Goal: Task Accomplishment & Management: Manage account settings

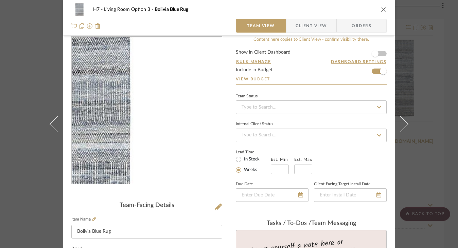
scroll to position [4, 0]
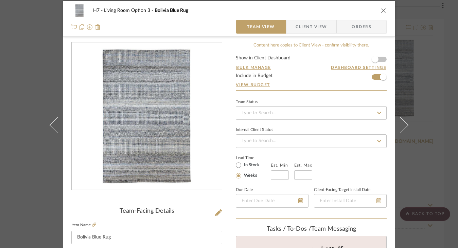
click at [382, 8] on icon "close" at bounding box center [383, 10] width 5 height 5
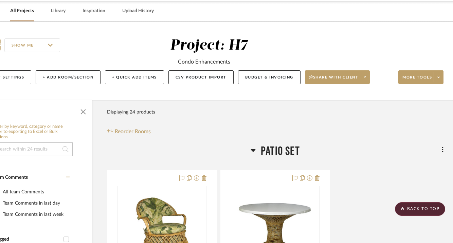
scroll to position [0, 36]
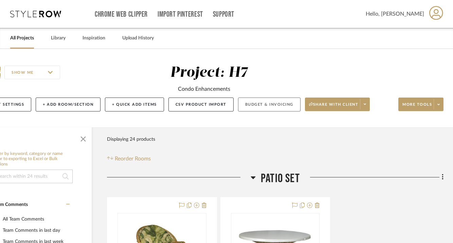
click at [251, 103] on button "Budget & Invoicing" at bounding box center [269, 104] width 63 height 14
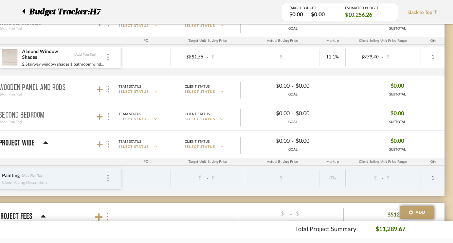
scroll to position [396, 30]
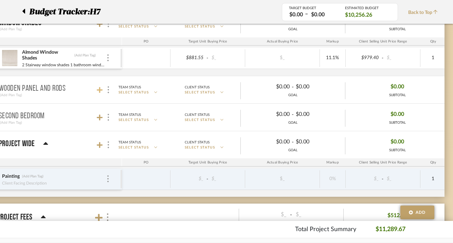
click at [99, 91] on icon at bounding box center [100, 90] width 6 height 7
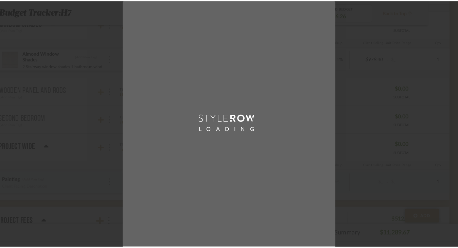
scroll to position [0, 0]
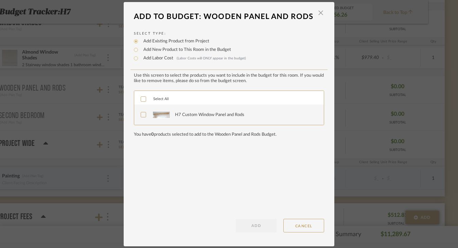
click at [175, 119] on div "H7 Custom Window Panel and Rods" at bounding box center [209, 115] width 69 height 7
click at [261, 229] on button "ADD" at bounding box center [256, 226] width 41 height 14
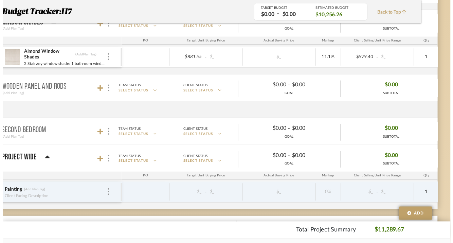
scroll to position [396, 30]
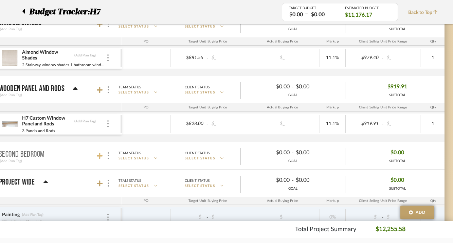
click at [99, 156] on icon at bounding box center [100, 156] width 6 height 6
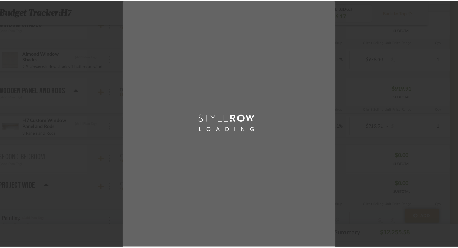
scroll to position [0, 0]
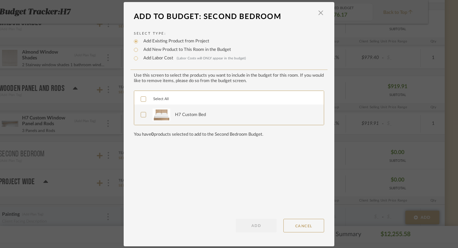
click at [178, 114] on div "H7 Custom Bed" at bounding box center [190, 115] width 31 height 7
click at [245, 227] on button "ADD" at bounding box center [256, 226] width 41 height 14
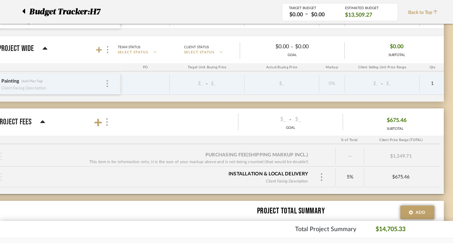
scroll to position [568, 31]
click at [97, 121] on icon at bounding box center [97, 121] width 7 height 7
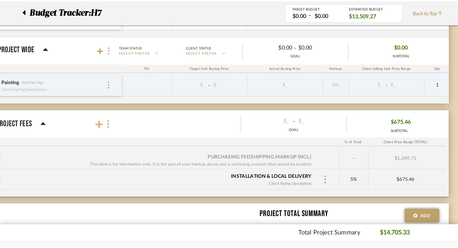
scroll to position [0, 0]
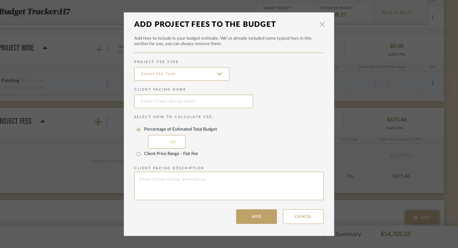
click at [317, 24] on span "button" at bounding box center [322, 25] width 14 height 14
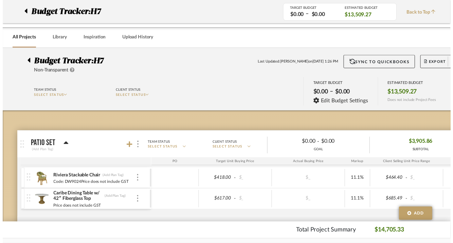
scroll to position [568, 31]
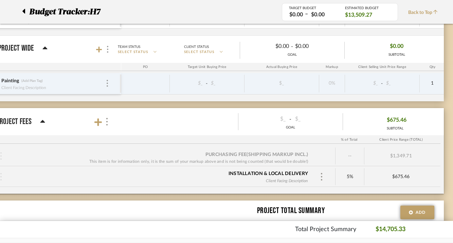
click at [399, 120] on span "$675.46" at bounding box center [397, 120] width 20 height 11
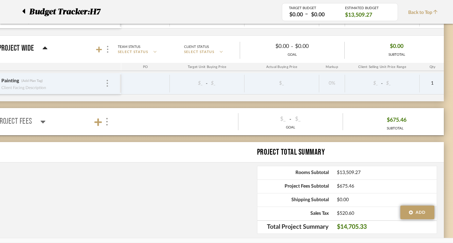
click at [399, 120] on span "$675.46" at bounding box center [397, 120] width 20 height 11
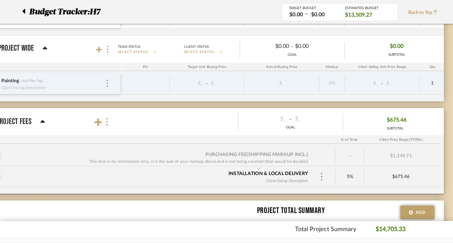
click at [387, 122] on span "$675.46" at bounding box center [397, 120] width 20 height 11
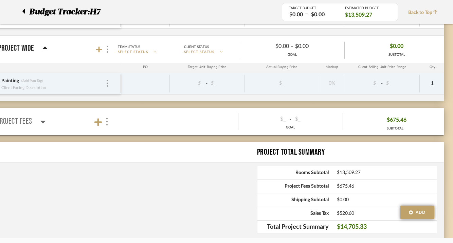
click at [385, 122] on div "$675.46" at bounding box center [395, 120] width 23 height 11
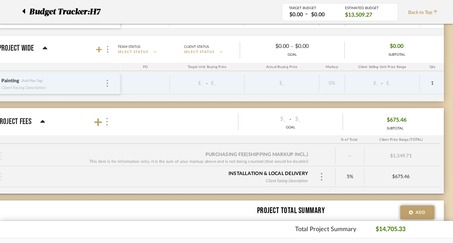
click at [106, 124] on img at bounding box center [106, 121] width 3 height 7
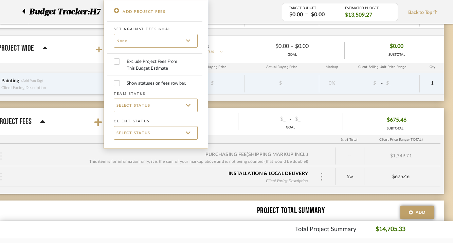
click at [149, 66] on span "Exclude Project Fees From This Budget Estimate" at bounding box center [153, 64] width 52 height 13
click at [120, 65] on input "Exclude Project Fees From This Budget Estimate" at bounding box center [117, 61] width 6 height 6
checkbox input "true"
checkbox input "false"
click at [242, 129] on div at bounding box center [226, 121] width 453 height 243
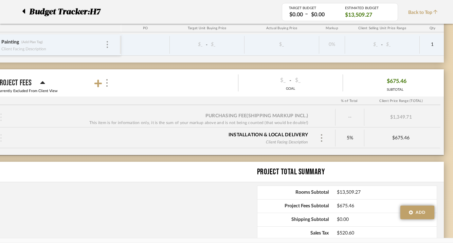
scroll to position [601, 31]
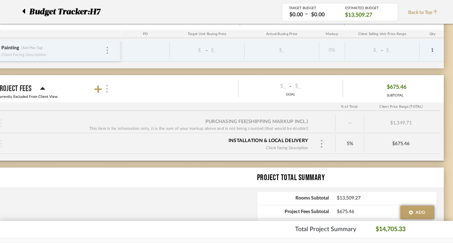
click at [108, 90] on img at bounding box center [106, 88] width 3 height 7
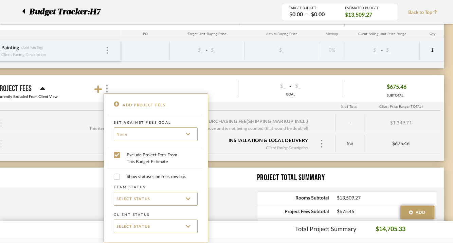
click at [239, 105] on div at bounding box center [226, 121] width 453 height 243
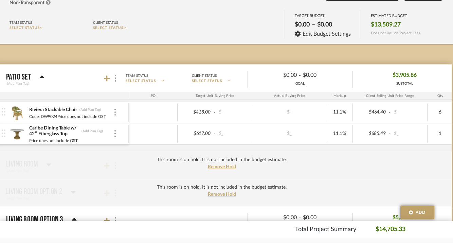
scroll to position [69, 21]
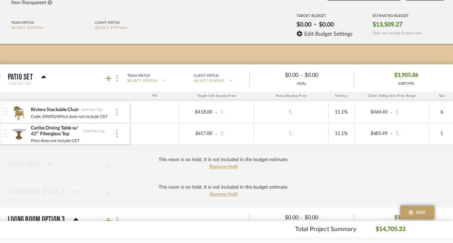
click at [20, 111] on img at bounding box center [19, 112] width 17 height 16
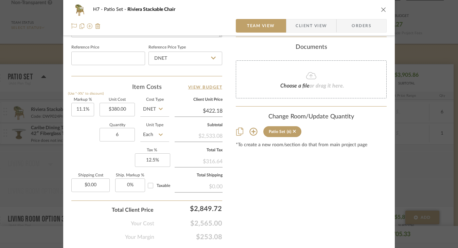
scroll to position [382, 0]
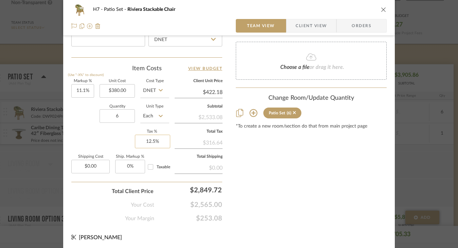
type input "12.5"
click at [148, 141] on input "12.5" at bounding box center [152, 142] width 35 height 14
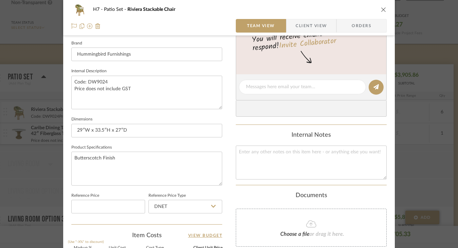
scroll to position [218, 0]
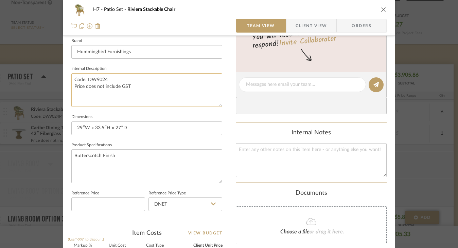
click at [139, 89] on textarea "Code: DW9024 Price does not include GST" at bounding box center [146, 90] width 151 height 34
type input "6.25%"
type input "$418.00"
type input "$464.40"
drag, startPoint x: 115, startPoint y: 86, endPoint x: 69, endPoint y: 79, distance: 46.4
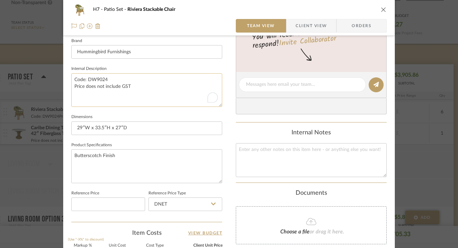
click at [71, 79] on textarea "Code: DW9024 Price does not include GST" at bounding box center [146, 90] width 151 height 34
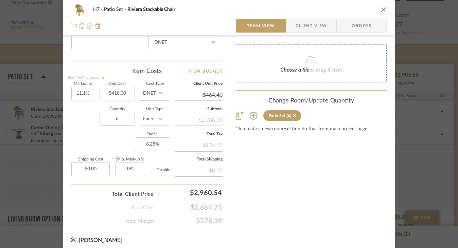
scroll to position [383, 0]
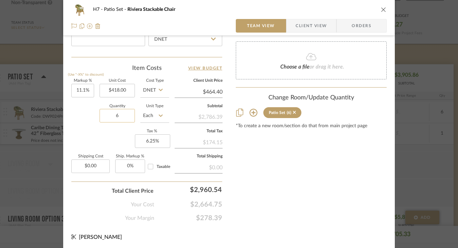
click at [124, 120] on input "6" at bounding box center [117, 116] width 35 height 14
click at [126, 118] on input "6" at bounding box center [117, 116] width 35 height 14
click at [381, 11] on icon "close" at bounding box center [383, 9] width 5 height 5
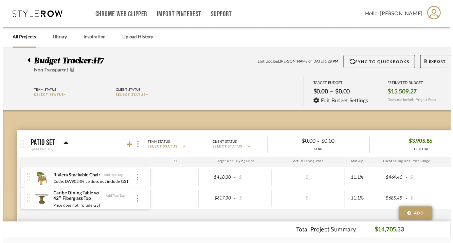
scroll to position [69, 21]
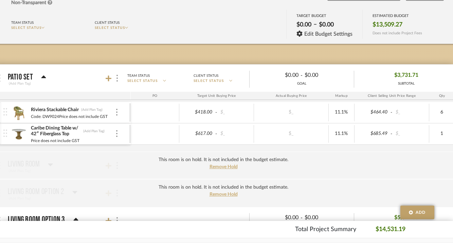
click at [20, 132] on img at bounding box center [19, 134] width 17 height 16
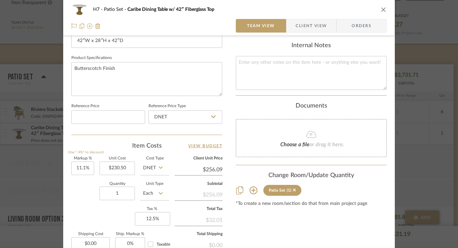
scroll to position [314, 0]
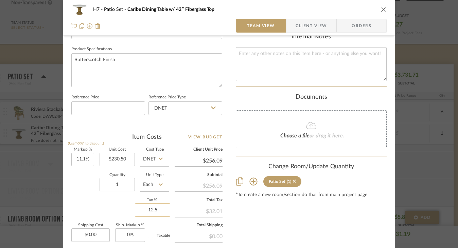
click at [150, 207] on input "12.5" at bounding box center [152, 210] width 35 height 14
type input "6.25%"
click at [88, 188] on div "Quantity 1 Unit Type Each" at bounding box center [120, 186] width 98 height 24
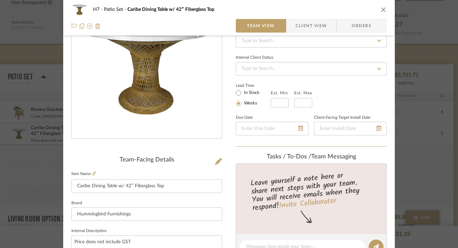
scroll to position [23, 0]
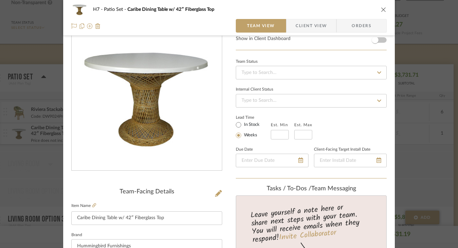
click at [382, 8] on icon "close" at bounding box center [383, 9] width 5 height 5
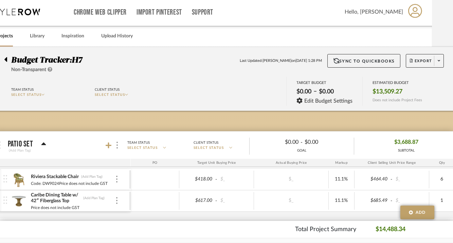
scroll to position [0, 21]
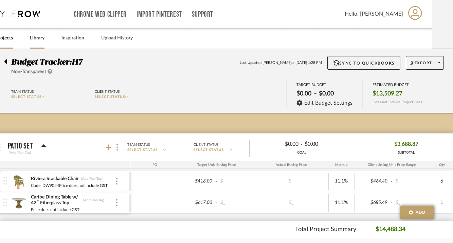
click at [35, 43] on div "Library" at bounding box center [37, 38] width 15 height 21
click at [36, 40] on link "Library" at bounding box center [37, 38] width 15 height 9
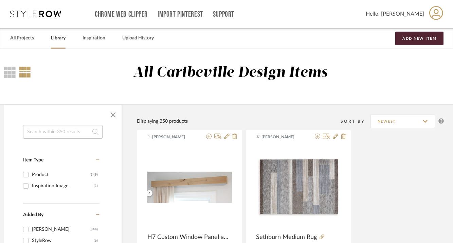
click at [56, 131] on input at bounding box center [62, 132] width 79 height 14
type input "chaise"
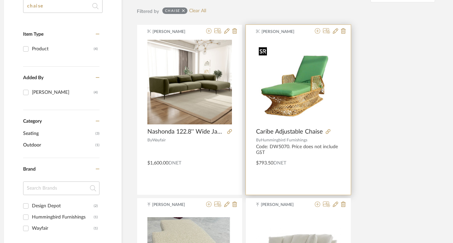
scroll to position [123, 21]
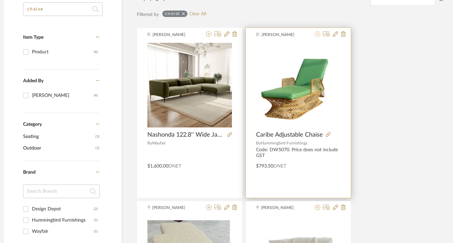
click at [318, 37] on icon at bounding box center [317, 33] width 5 height 5
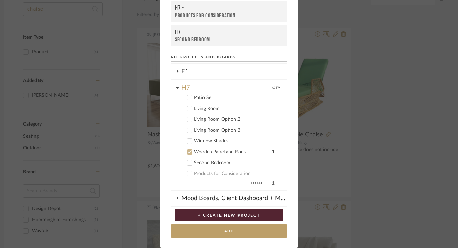
scroll to position [30, 0]
click at [197, 99] on div "Patio Set" at bounding box center [238, 98] width 88 height 6
click at [187, 152] on icon at bounding box center [189, 152] width 5 height 5
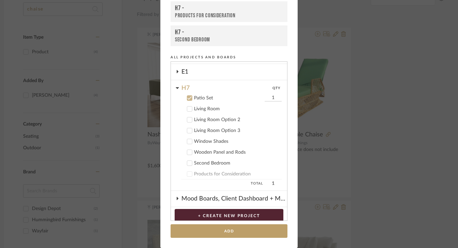
click at [269, 99] on input "1" at bounding box center [273, 98] width 17 height 7
type input "2"
click at [255, 233] on button "Add" at bounding box center [229, 232] width 117 height 14
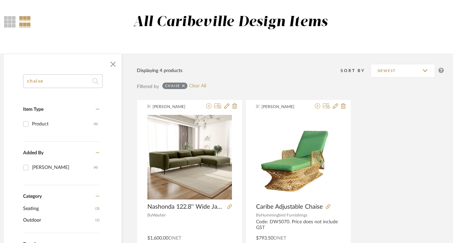
scroll to position [0, 21]
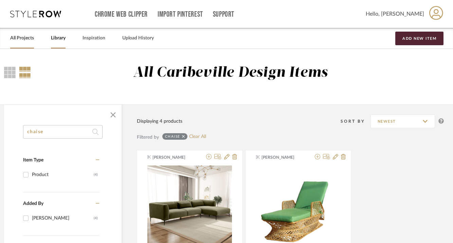
click at [18, 38] on link "All Projects" at bounding box center [22, 38] width 24 height 9
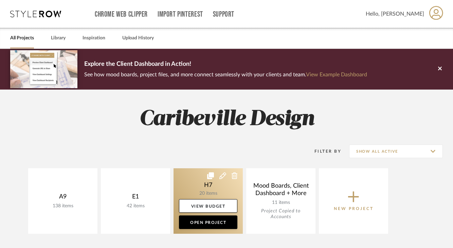
click at [195, 191] on link at bounding box center [208, 201] width 69 height 66
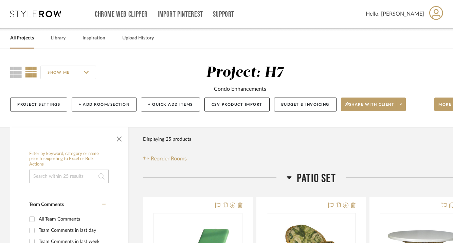
scroll to position [35, 0]
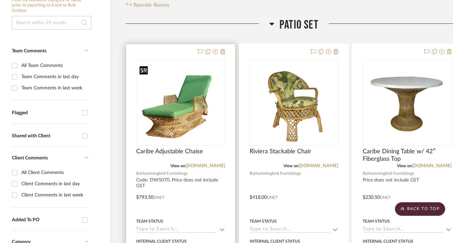
click at [0, 0] on img at bounding box center [0, 0] width 0 height 0
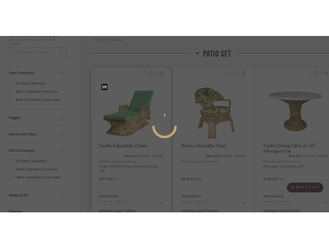
scroll to position [0, 0]
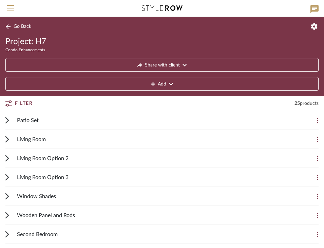
click at [120, 121] on div "Patio Set" at bounding box center [157, 120] width 280 height 19
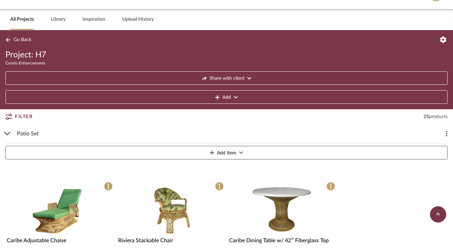
scroll to position [14, 0]
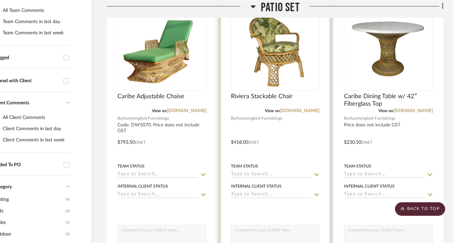
scroll to position [210, 36]
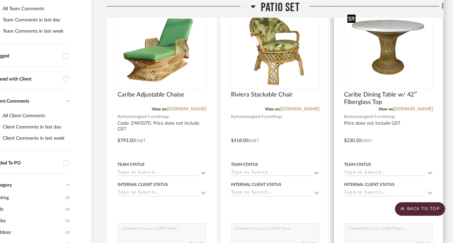
click at [384, 54] on img "0" at bounding box center [389, 46] width 88 height 68
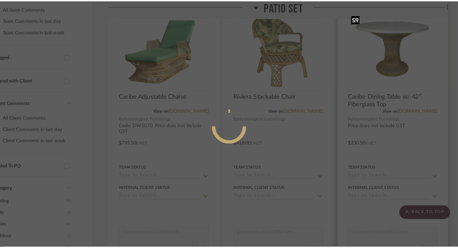
scroll to position [0, 0]
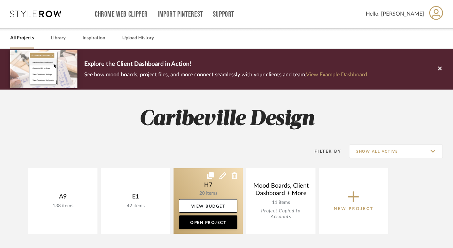
click at [204, 192] on link at bounding box center [208, 201] width 69 height 66
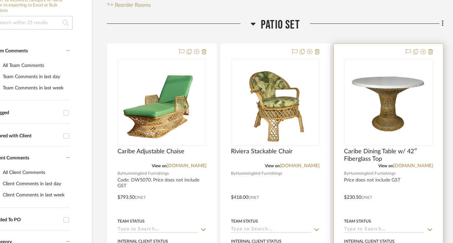
scroll to position [160, 36]
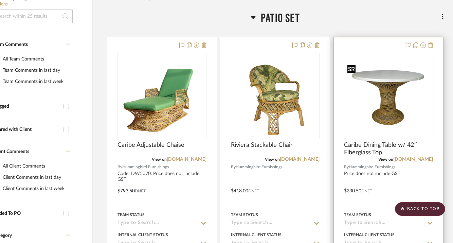
click at [396, 118] on img "0" at bounding box center [389, 96] width 88 height 68
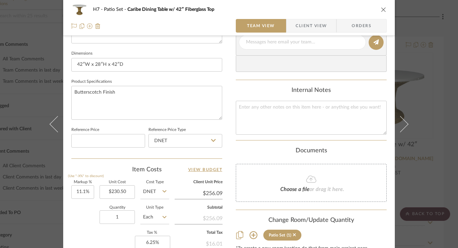
scroll to position [283, 0]
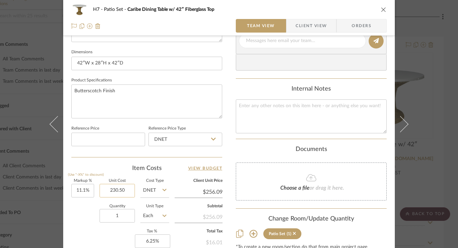
click at [114, 190] on input "230.50" at bounding box center [117, 191] width 35 height 14
type input "$678.50"
click at [86, 211] on div "Quantity 1 Unit Type Each" at bounding box center [120, 217] width 98 height 24
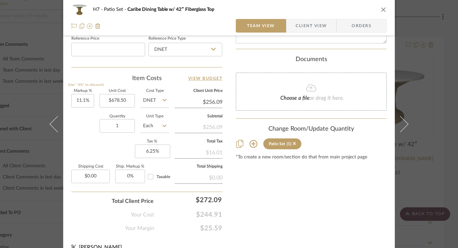
scroll to position [383, 0]
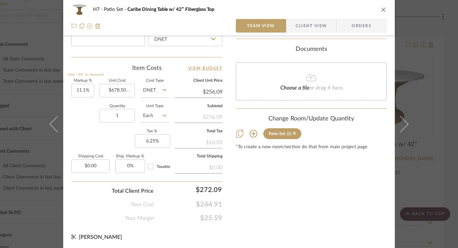
type input "$753.81"
click at [121, 116] on input "1" at bounding box center [117, 116] width 35 height 14
click at [381, 11] on icon "close" at bounding box center [383, 9] width 5 height 5
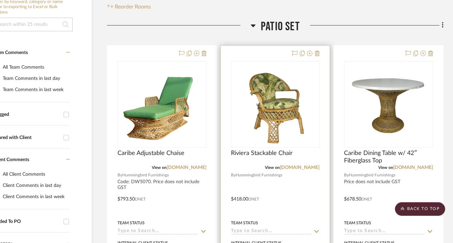
scroll to position [150, 36]
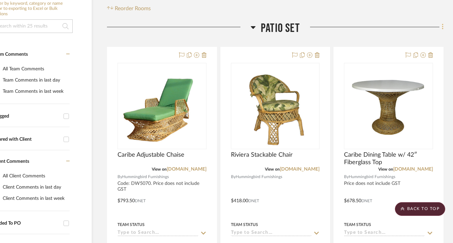
click at [442, 26] on icon at bounding box center [443, 26] width 2 height 7
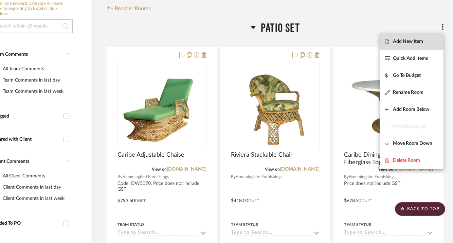
click at [425, 42] on span "Add New Item" at bounding box center [411, 42] width 53 height 6
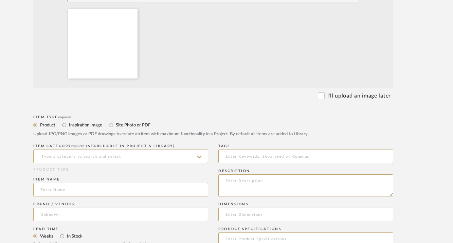
scroll to position [195, 31]
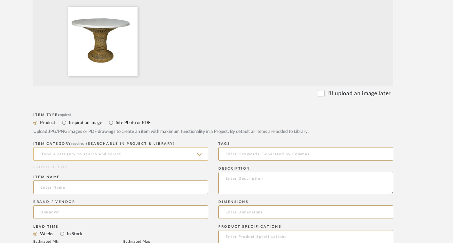
click at [150, 155] on input at bounding box center [120, 154] width 175 height 14
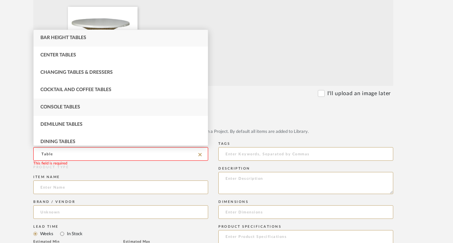
scroll to position [0, 0]
click at [142, 92] on div "Cocktail and Coffee Tables" at bounding box center [121, 90] width 174 height 17
type input "Cocktail and Coffee Tables"
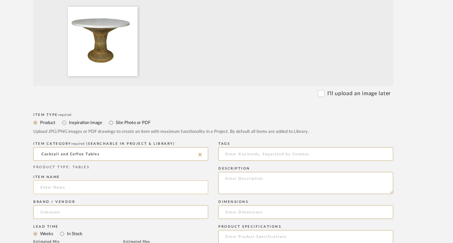
click at [89, 189] on input at bounding box center [120, 187] width 175 height 14
type input "Caribe End Table w/ 24" FG Top Butterscotch"
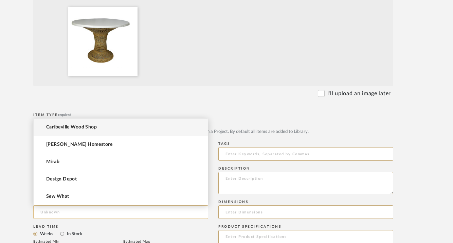
click at [182, 214] on input at bounding box center [120, 212] width 175 height 14
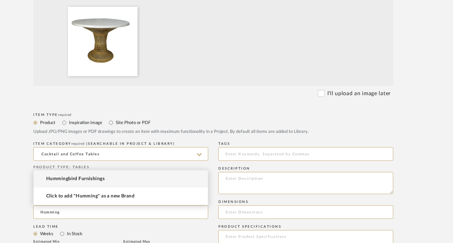
click at [180, 178] on mat-option "Hummingbird Furnishings" at bounding box center [121, 178] width 174 height 17
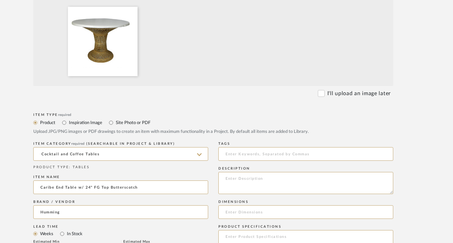
type input "Hummingbird Furnishings"
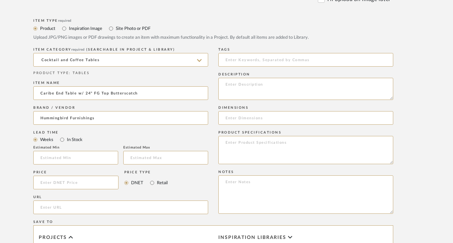
scroll to position [300, 31]
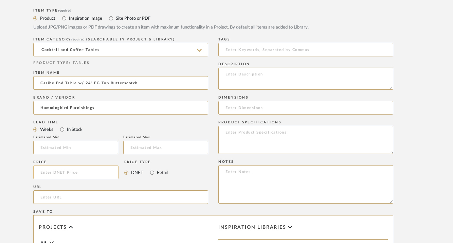
click at [106, 175] on input at bounding box center [75, 172] width 85 height 14
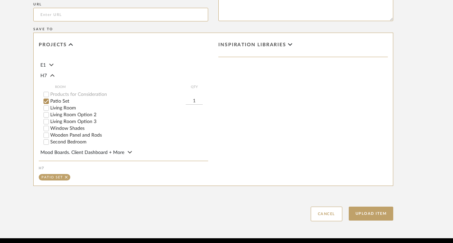
scroll to position [483, 31]
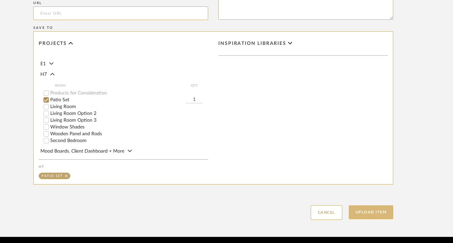
type input "$253.50"
click at [374, 211] on button "Upload Item" at bounding box center [371, 212] width 45 height 14
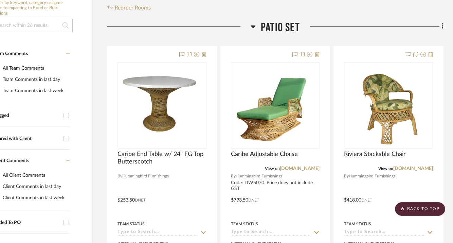
scroll to position [146, 36]
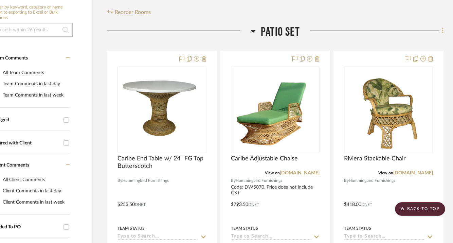
click at [443, 33] on icon at bounding box center [442, 31] width 1 height 6
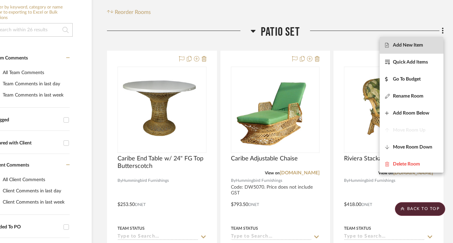
click at [430, 45] on span "Add New Item" at bounding box center [411, 45] width 53 height 6
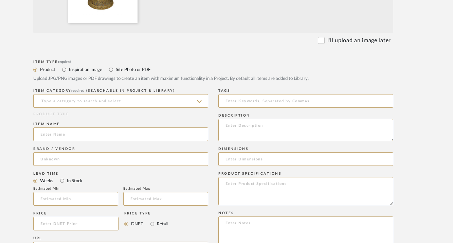
scroll to position [274, 31]
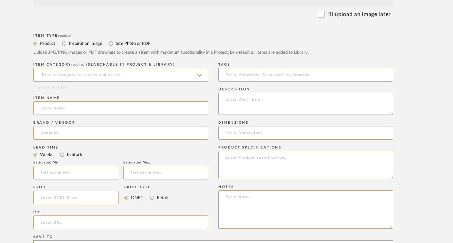
click at [200, 74] on icon at bounding box center [199, 75] width 5 height 5
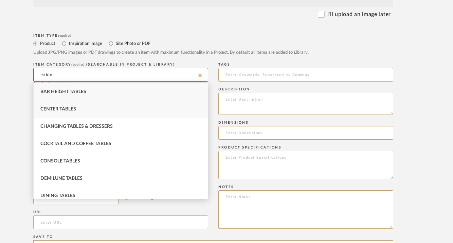
scroll to position [3, 0]
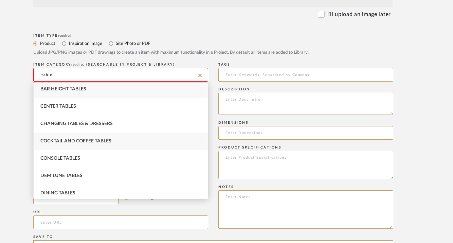
click at [143, 139] on div "Cocktail and Coffee Tables" at bounding box center [121, 140] width 174 height 17
type input "Cocktail and Coffee Tables"
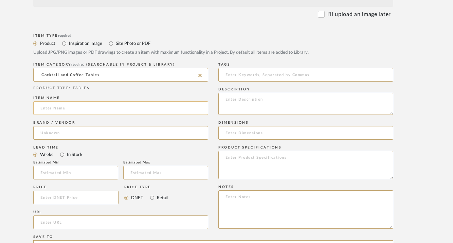
click at [114, 107] on input at bounding box center [120, 108] width 175 height 14
paste input "Caribe end table w/ 18" FG Top: Butterscotch"
type input "Caribe end table w/ 18" FG Top: Butterscotch"
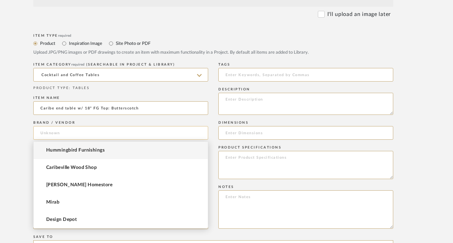
click at [94, 134] on input at bounding box center [120, 133] width 175 height 14
click at [97, 147] on mat-option "Hummingbird Furnishings" at bounding box center [121, 150] width 174 height 17
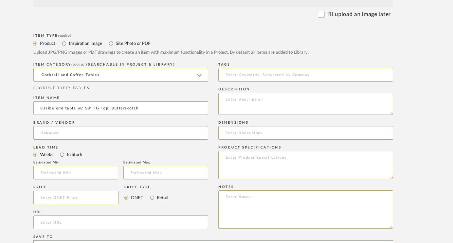
type input "Hummingbird Furnishings"
click at [96, 199] on input at bounding box center [75, 198] width 85 height 14
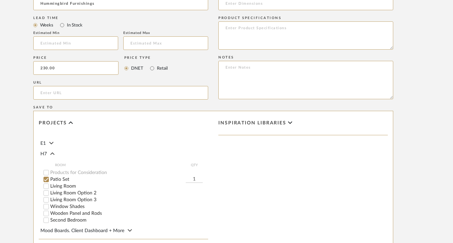
scroll to position [509, 31]
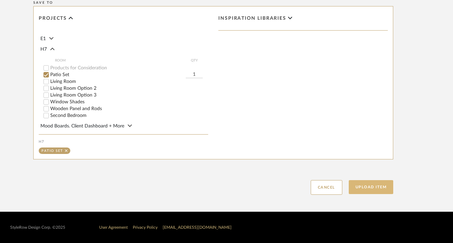
type input "$230.00"
click at [365, 184] on button "Upload Item" at bounding box center [371, 187] width 45 height 14
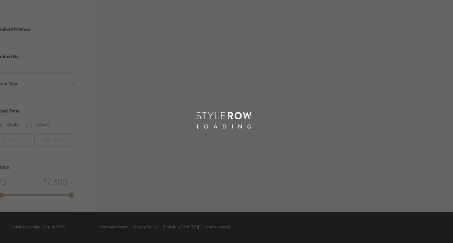
scroll to position [508, 30]
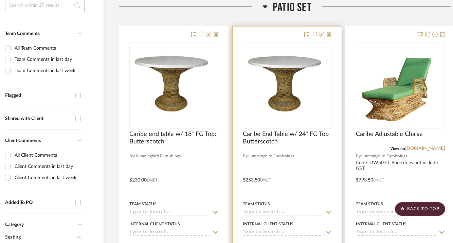
scroll to position [171, 36]
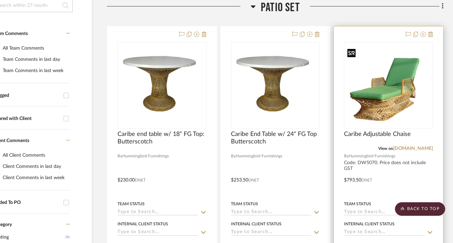
click at [374, 118] on div at bounding box center [388, 85] width 89 height 86
click at [395, 103] on img "0" at bounding box center [389, 85] width 88 height 78
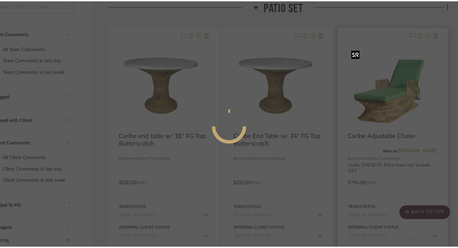
scroll to position [0, 0]
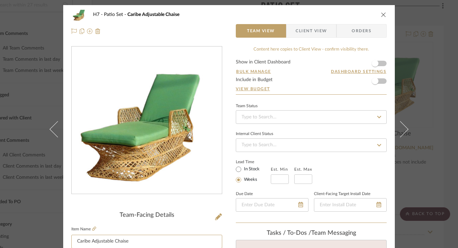
drag, startPoint x: 130, startPoint y: 242, endPoint x: 71, endPoint y: 233, distance: 59.7
click at [71, 236] on input "Caribe Adjustable Chaise" at bounding box center [146, 242] width 151 height 14
paste input "Caribe Adjustable Chaise: Butterscotch: Canvas Pacific Blue"
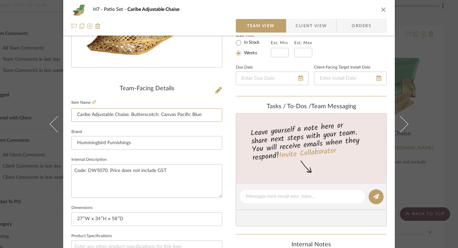
scroll to position [132, 0]
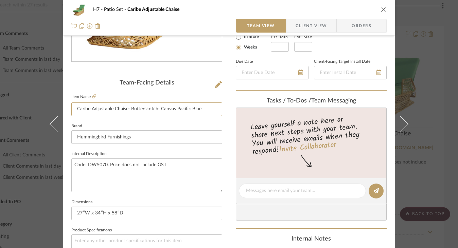
type input "Caribe Adjustable Chaise: Butterscotch: Canvas Pacific Blue"
click at [166, 163] on textarea "Code: DW5070. Price does not include GST" at bounding box center [146, 176] width 151 height 34
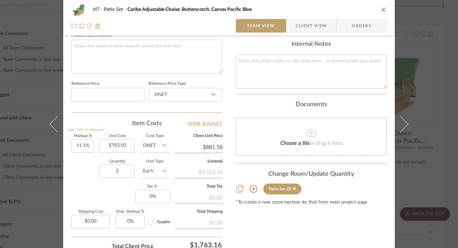
scroll to position [329, 0]
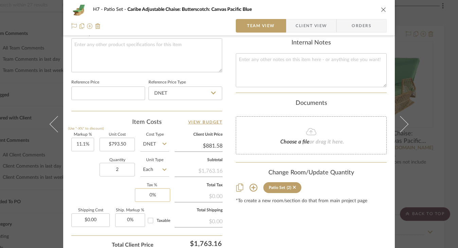
type textarea "Code: DW5070."
type input "0"
click at [150, 196] on input "0" at bounding box center [152, 196] width 35 height 14
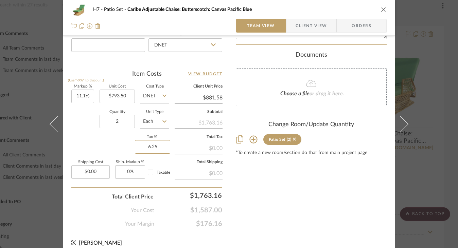
scroll to position [383, 0]
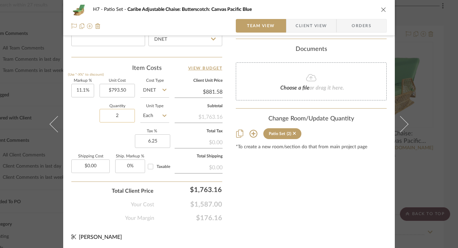
type input "6.25%"
click at [125, 117] on input "2" at bounding box center [117, 116] width 35 height 14
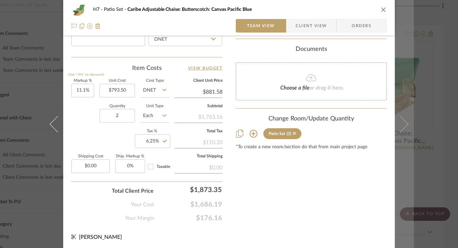
click at [407, 125] on button at bounding box center [404, 124] width 19 height 248
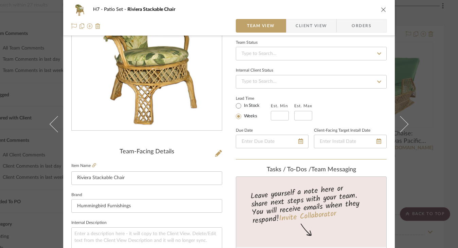
scroll to position [61, 0]
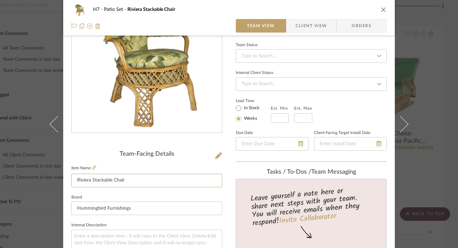
drag, startPoint x: 127, startPoint y: 180, endPoint x: 67, endPoint y: 175, distance: 61.0
paste input "Riviera Stackable Chair: Butterscotch: Canvas Pacific Blue"
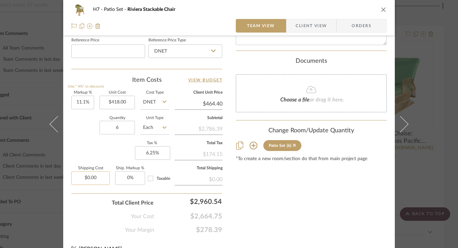
scroll to position [374, 0]
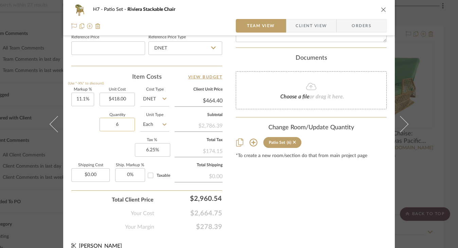
type input "Riviera Stackable Chair: Butterscotch: Canvas Pacific Blue"
click at [118, 125] on input "6" at bounding box center [117, 125] width 35 height 14
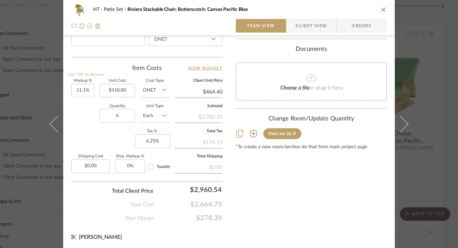
click at [381, 7] on icon "close" at bounding box center [383, 9] width 5 height 5
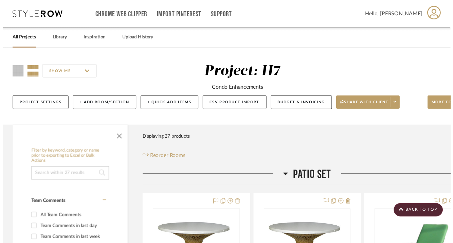
scroll to position [171, 36]
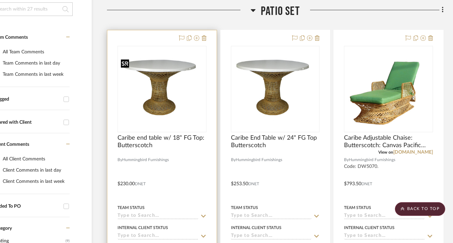
click at [156, 104] on img "0" at bounding box center [162, 88] width 88 height 65
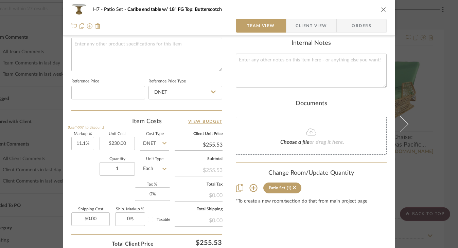
scroll to position [339, 0]
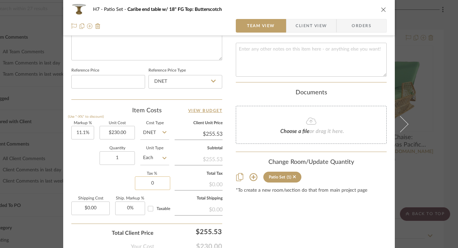
click at [149, 184] on input "0" at bounding box center [152, 184] width 35 height 14
type input "6.25%"
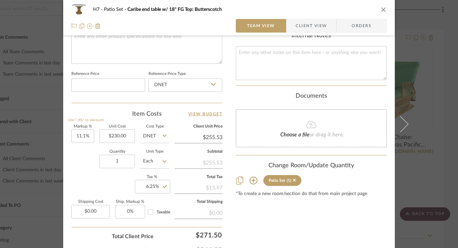
scroll to position [332, 0]
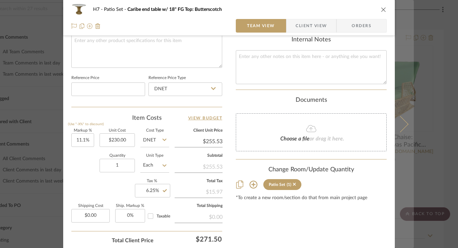
click at [403, 127] on icon at bounding box center [400, 124] width 16 height 16
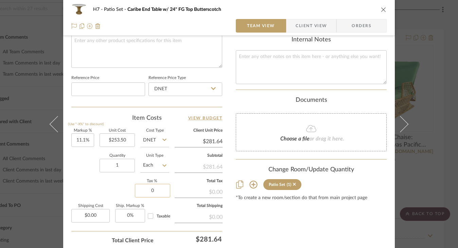
click at [150, 188] on input "0" at bounding box center [152, 191] width 35 height 14
type input "6.25%"
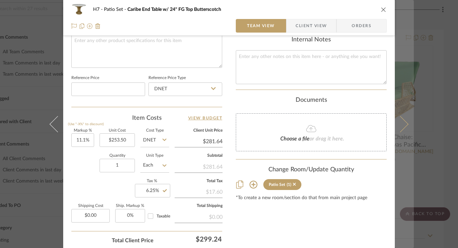
click at [405, 130] on button at bounding box center [404, 124] width 19 height 248
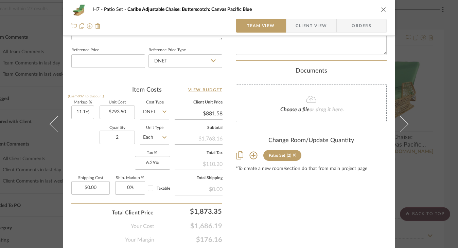
scroll to position [362, 0]
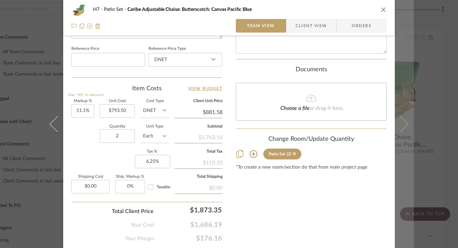
click at [406, 122] on button at bounding box center [404, 124] width 19 height 248
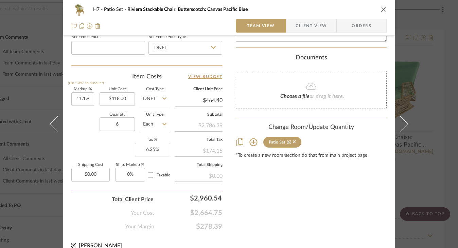
scroll to position [383, 0]
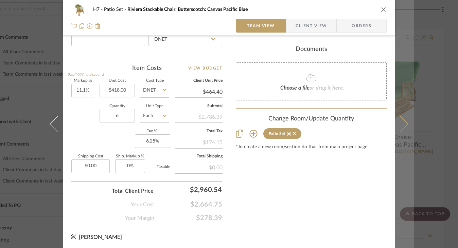
click at [403, 122] on icon at bounding box center [400, 124] width 16 height 16
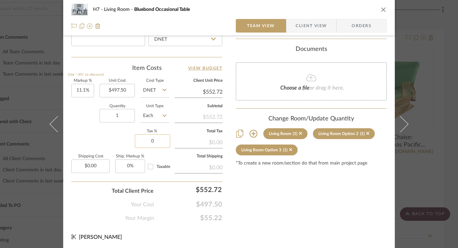
click at [149, 141] on input "0" at bounding box center [152, 142] width 35 height 14
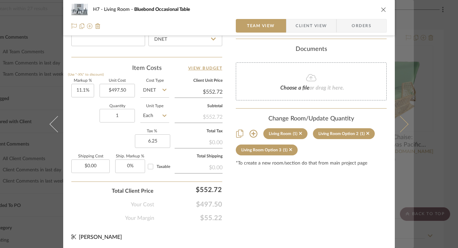
type input "6.25%"
click at [404, 124] on icon at bounding box center [400, 124] width 16 height 16
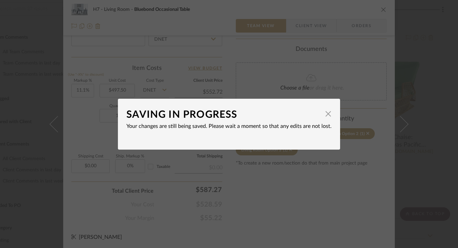
click at [329, 114] on dialog-content "SAVING IN PROGRESS × Your changes are still being saved. Please wait a moment s…" at bounding box center [229, 124] width 222 height 51
click at [326, 116] on span "button" at bounding box center [328, 114] width 14 height 14
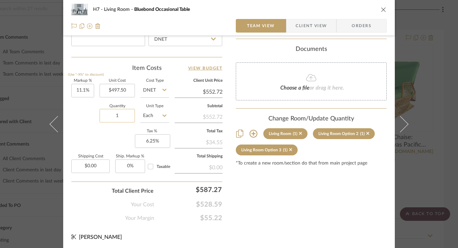
click at [121, 117] on input "1" at bounding box center [117, 116] width 35 height 14
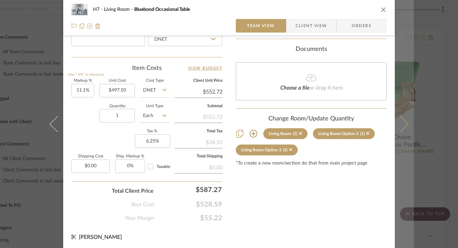
click at [405, 125] on icon at bounding box center [400, 124] width 16 height 16
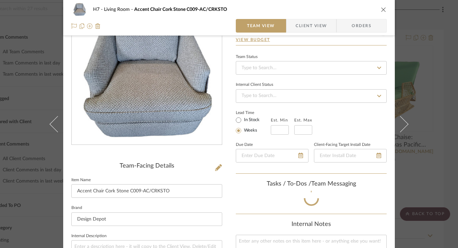
scroll to position [382, 0]
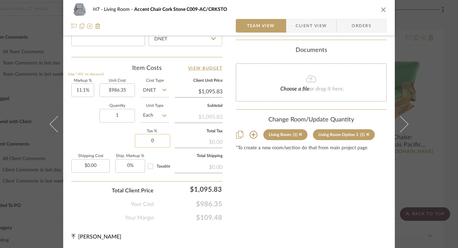
click at [150, 140] on input "0" at bounding box center [152, 141] width 35 height 14
type input "6.25%"
click at [121, 110] on input "1" at bounding box center [117, 116] width 35 height 14
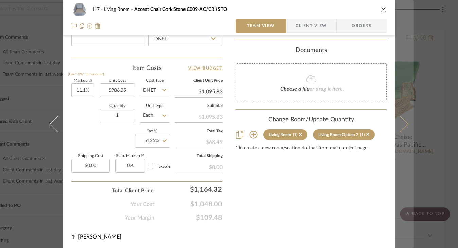
click at [403, 123] on icon at bounding box center [400, 124] width 16 height 16
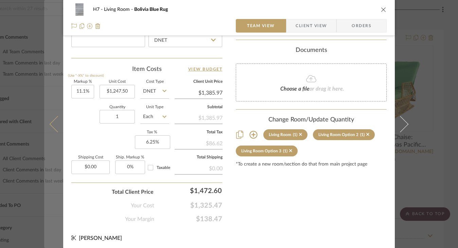
click at [52, 119] on icon at bounding box center [58, 124] width 16 height 16
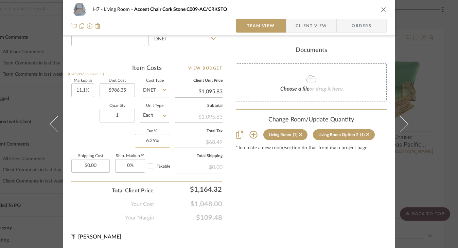
type input "6.25"
click at [161, 138] on input "6.25" at bounding box center [152, 141] width 35 height 14
type input "0%"
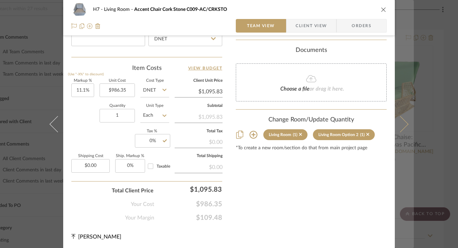
click at [405, 127] on button at bounding box center [404, 124] width 19 height 248
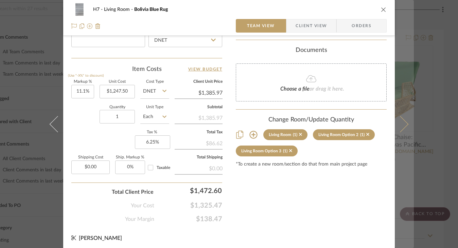
click at [405, 127] on button at bounding box center [404, 124] width 19 height 248
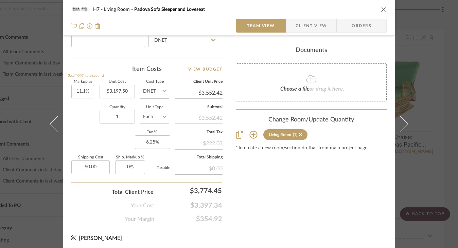
click at [405, 127] on button at bounding box center [404, 124] width 19 height 248
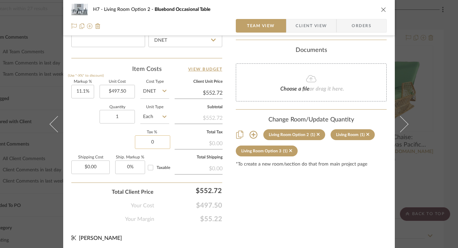
click at [151, 144] on input "0" at bounding box center [152, 143] width 35 height 14
type input "6.25%"
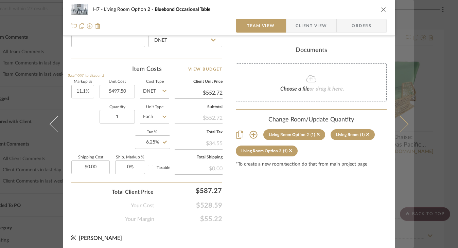
click at [402, 127] on icon at bounding box center [400, 124] width 16 height 16
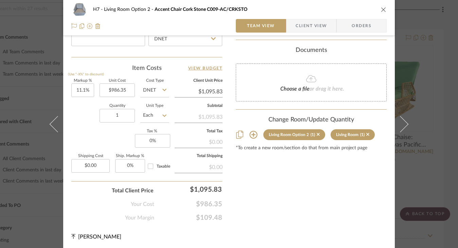
click at [402, 127] on icon at bounding box center [400, 124] width 16 height 16
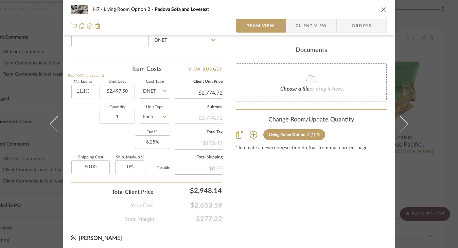
click at [402, 127] on icon at bounding box center [400, 124] width 16 height 16
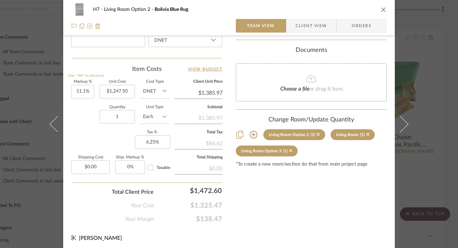
click at [402, 127] on icon at bounding box center [400, 124] width 16 height 16
click at [147, 143] on input "0" at bounding box center [152, 143] width 35 height 14
type input "6.25%"
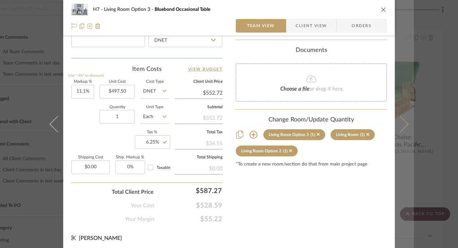
click at [402, 122] on icon at bounding box center [400, 124] width 16 height 16
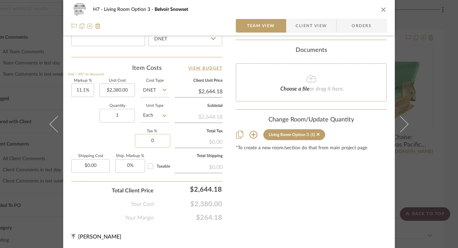
click at [149, 140] on input "0" at bounding box center [152, 141] width 35 height 14
type input "6.25%"
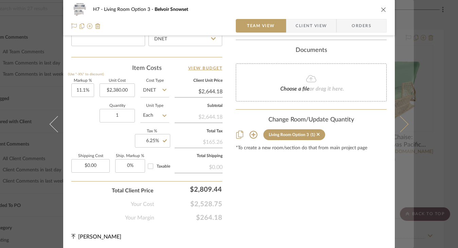
click at [402, 120] on button at bounding box center [404, 124] width 19 height 248
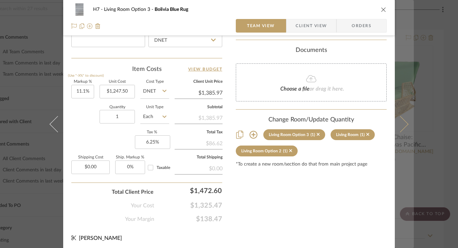
click at [403, 125] on icon at bounding box center [400, 124] width 16 height 16
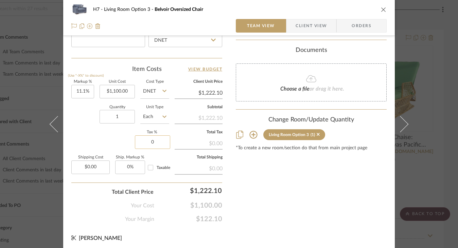
click at [150, 143] on input "0" at bounding box center [152, 143] width 35 height 14
type input "6.25%"
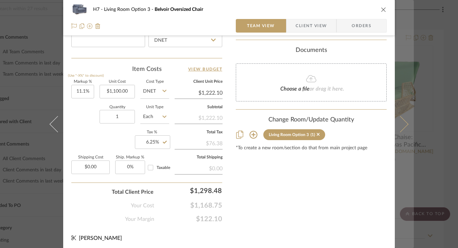
click at [399, 124] on icon at bounding box center [400, 124] width 16 height 16
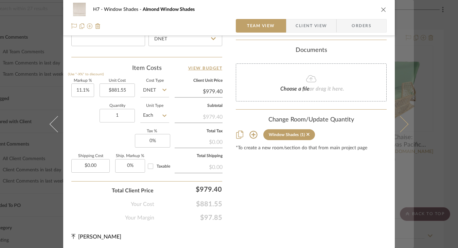
click at [405, 128] on button at bounding box center [404, 124] width 19 height 248
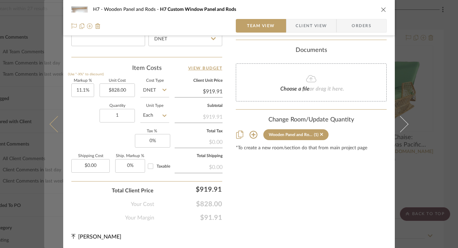
click at [50, 129] on button at bounding box center [53, 124] width 19 height 248
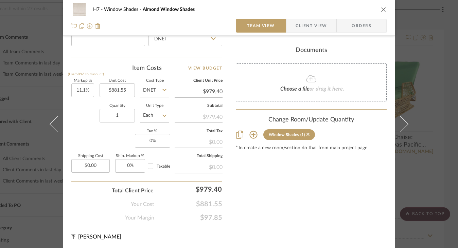
click at [381, 10] on icon "close" at bounding box center [383, 9] width 5 height 5
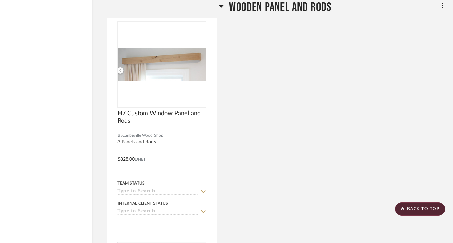
scroll to position [3073, 36]
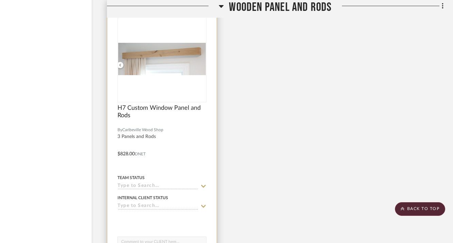
click at [188, 87] on div "0" at bounding box center [162, 59] width 88 height 86
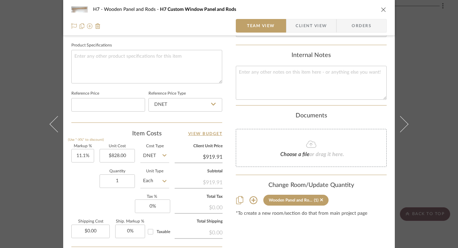
scroll to position [316, 0]
click at [417, 78] on div "H7 Wooden Panel and Rods H7 Custom Window Panel and Rods Team View Client View …" at bounding box center [229, 124] width 458 height 248
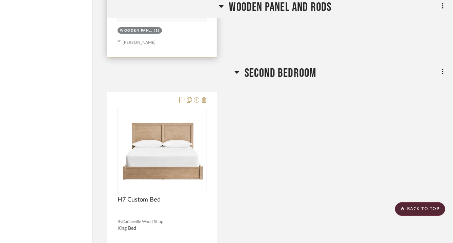
scroll to position [3357, 36]
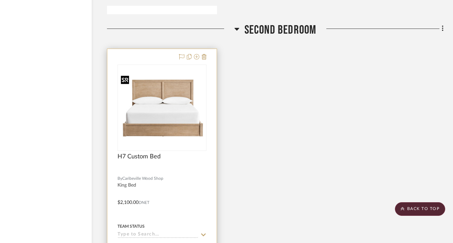
click at [180, 114] on img "0" at bounding box center [162, 107] width 88 height 62
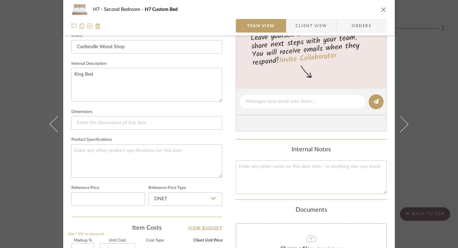
scroll to position [204, 0]
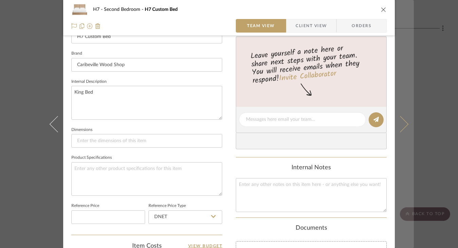
click at [397, 110] on button at bounding box center [404, 124] width 19 height 248
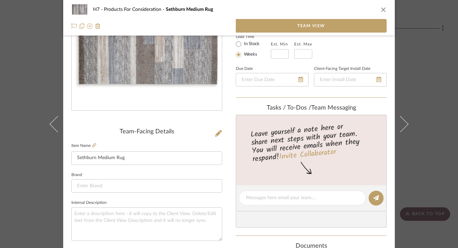
scroll to position [85, 0]
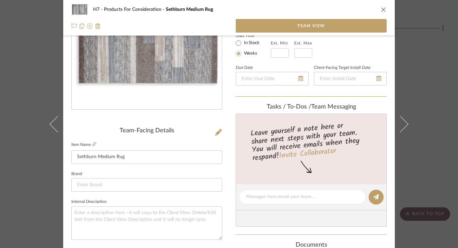
click at [383, 10] on icon "close" at bounding box center [383, 9] width 5 height 5
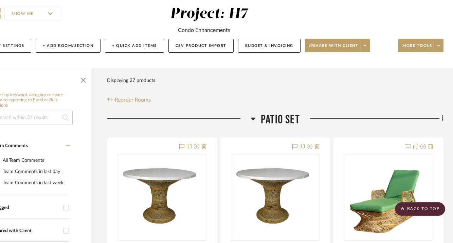
scroll to position [57, 36]
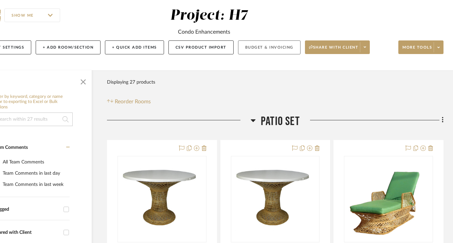
click at [254, 47] on button "Budget & Invoicing" at bounding box center [269, 47] width 63 height 14
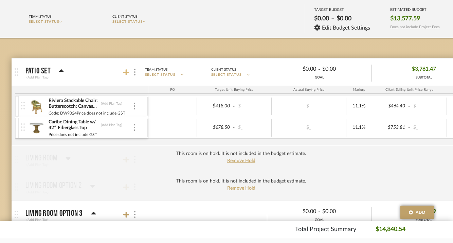
click at [126, 73] on icon at bounding box center [126, 72] width 6 height 6
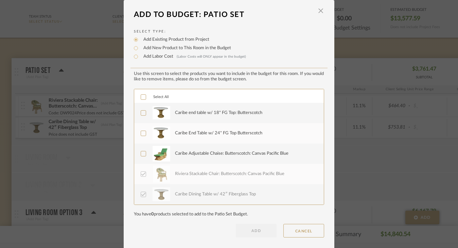
click at [159, 97] on span "Select All" at bounding box center [161, 97] width 16 height 4
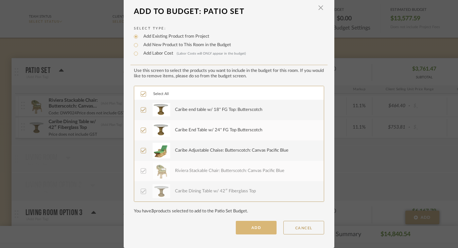
click at [249, 229] on button "ADD" at bounding box center [256, 228] width 41 height 14
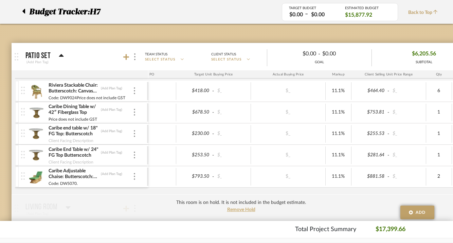
scroll to position [0, 24]
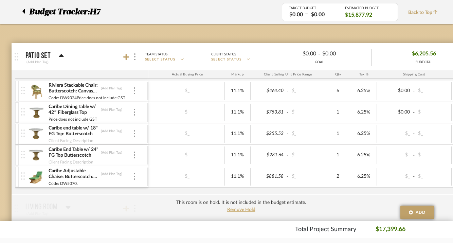
click at [423, 52] on span "$6,205.56" at bounding box center [424, 54] width 24 height 11
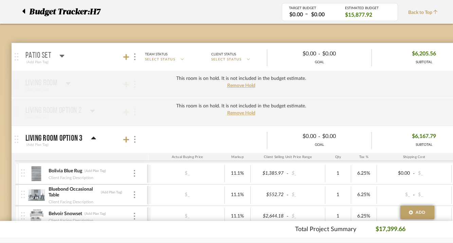
click at [423, 53] on span "$6,205.56" at bounding box center [424, 54] width 24 height 11
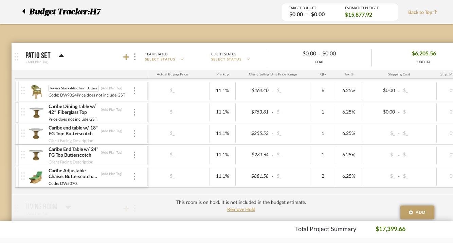
click at [38, 91] on img at bounding box center [36, 91] width 17 height 16
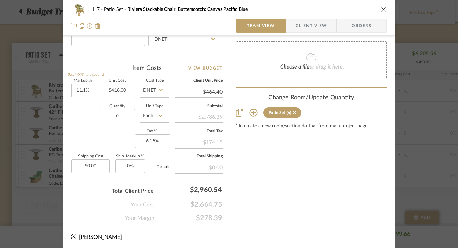
click at [380, 11] on button "close" at bounding box center [383, 9] width 6 height 6
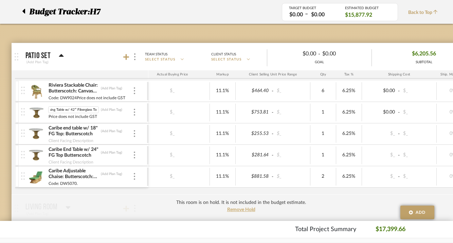
scroll to position [0, 0]
click at [37, 107] on img at bounding box center [36, 112] width 17 height 16
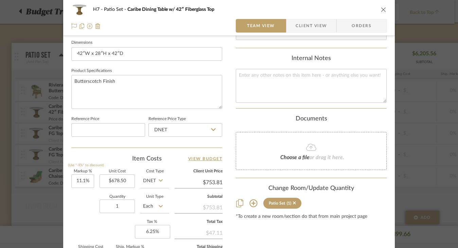
scroll to position [296, 0]
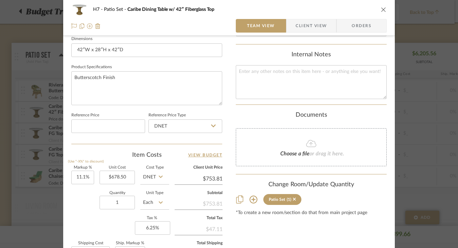
click at [419, 110] on div "H7 Patio Set Caribe Dining Table w/ 42″ Fiberglass Top Team View Client View Or…" at bounding box center [229, 124] width 458 height 248
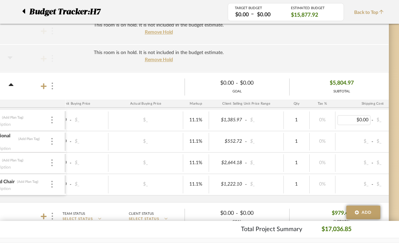
scroll to position [0, 76]
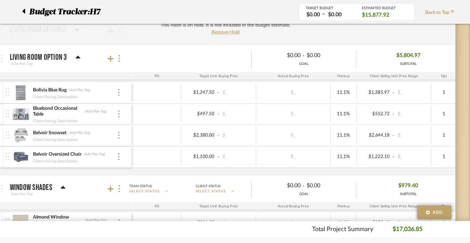
click at [21, 112] on img at bounding box center [21, 114] width 17 height 16
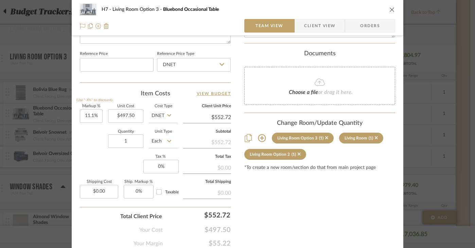
click at [389, 11] on icon "close" at bounding box center [391, 9] width 5 height 5
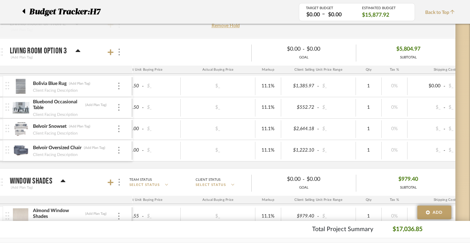
click at [408, 50] on span "$5,804.97" at bounding box center [408, 49] width 24 height 11
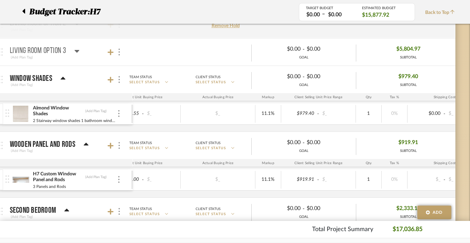
click at [408, 50] on span "$5,804.97" at bounding box center [408, 49] width 24 height 11
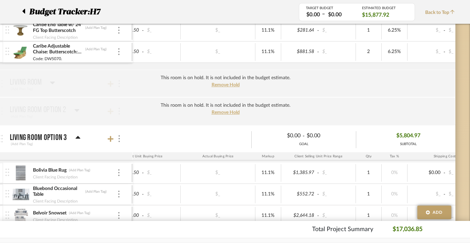
scroll to position [216, 19]
click at [62, 135] on p "Living Room Option 3" at bounding box center [38, 137] width 57 height 8
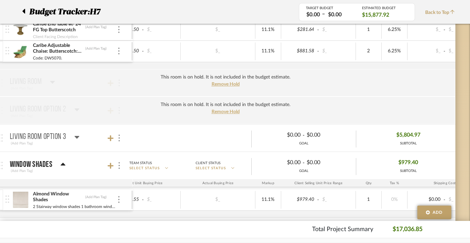
click at [66, 135] on p "Living Room Option 3" at bounding box center [38, 137] width 56 height 8
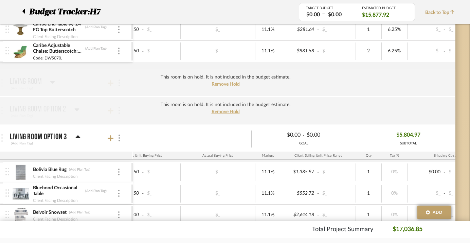
click at [76, 137] on icon at bounding box center [77, 136] width 5 height 3
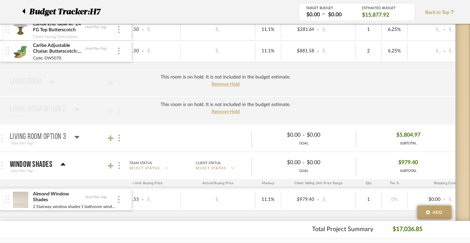
click at [76, 137] on icon at bounding box center [76, 137] width 5 height 3
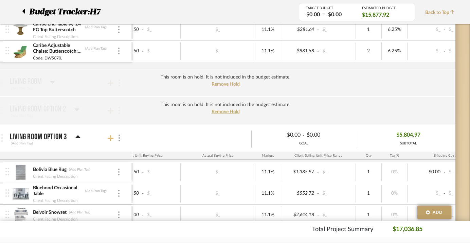
click at [111, 137] on icon at bounding box center [111, 138] width 6 height 6
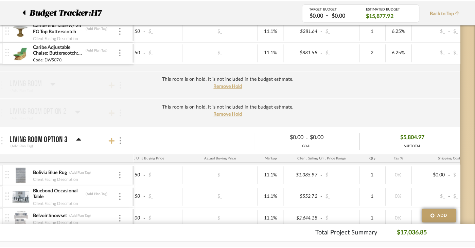
scroll to position [0, 0]
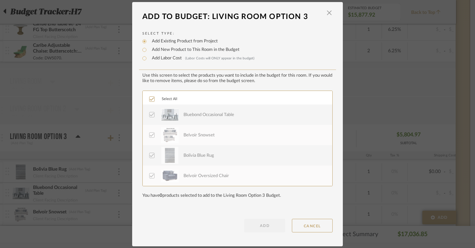
click at [332, 12] on dialog-header "Add To Budget: Living Room Option 3 ×" at bounding box center [237, 16] width 211 height 15
click at [329, 14] on span "button" at bounding box center [329, 13] width 14 height 14
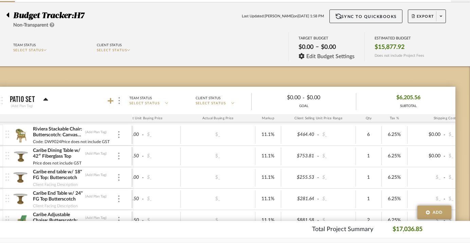
scroll to position [0, 19]
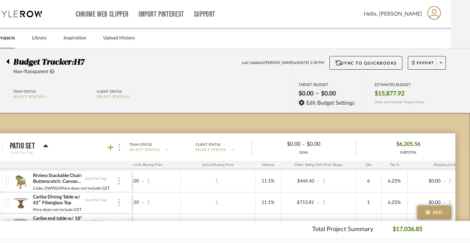
click at [7, 61] on icon at bounding box center [7, 61] width 3 height 5
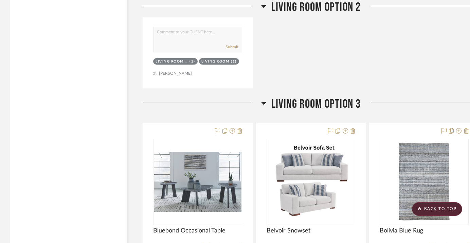
scroll to position [1979, 0]
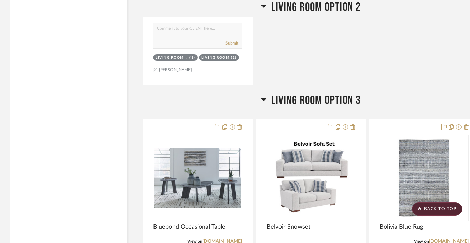
click at [351, 100] on span "Living Room Option 3" at bounding box center [316, 100] width 90 height 15
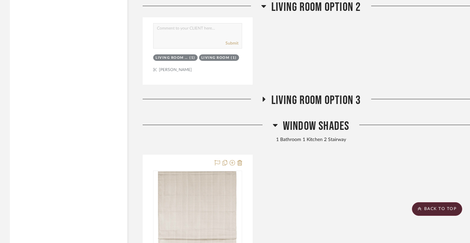
scroll to position [1978, 19]
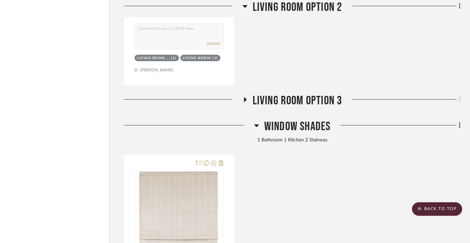
click at [458, 96] on icon at bounding box center [460, 99] width 2 height 7
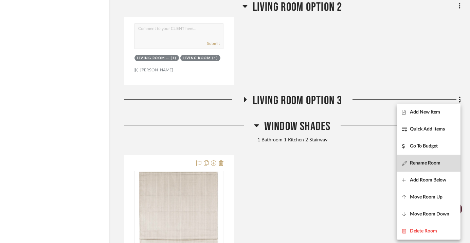
click at [422, 164] on span "Rename Room" at bounding box center [425, 163] width 31 height 6
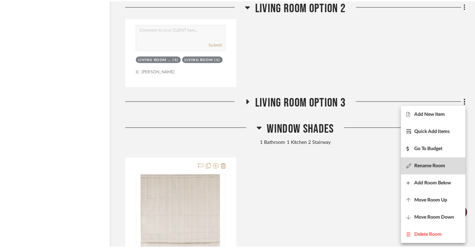
scroll to position [0, 0]
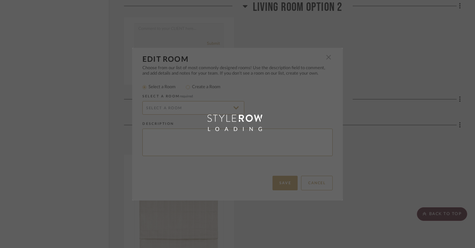
radio input "false"
radio input "true"
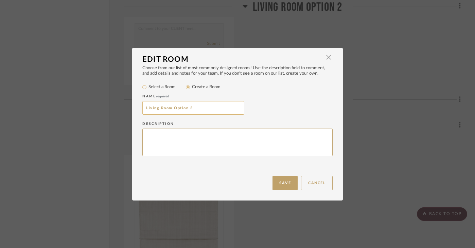
click at [197, 110] on input "Living Room Option 3" at bounding box center [193, 108] width 102 height 14
type input "Living Room Option 1"
click at [281, 180] on button "Save" at bounding box center [284, 183] width 25 height 15
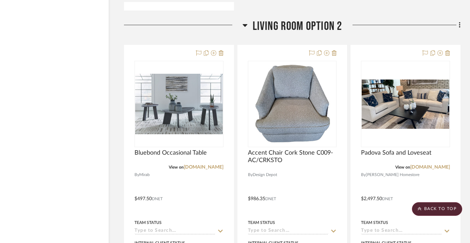
scroll to position [1412, 19]
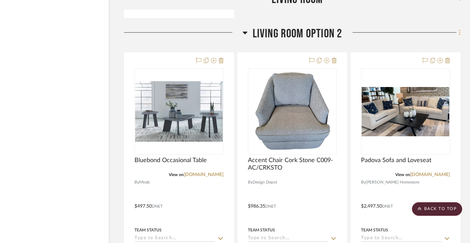
click at [458, 32] on icon at bounding box center [459, 33] width 1 height 6
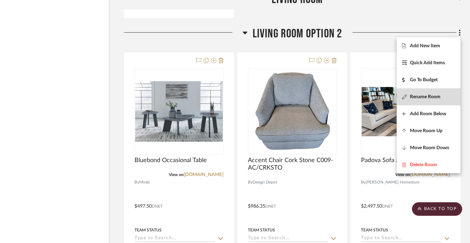
click at [422, 99] on span "Rename Room" at bounding box center [425, 97] width 31 height 6
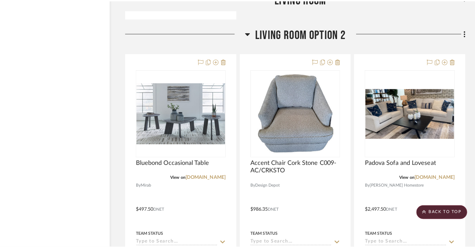
scroll to position [0, 0]
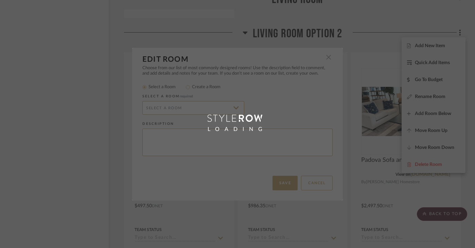
radio input "false"
radio input "true"
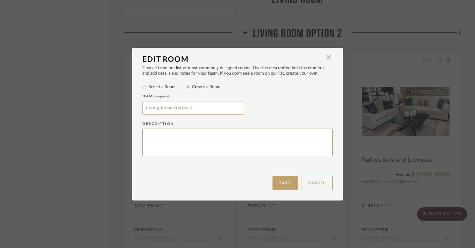
click at [202, 109] on input "Living Room Option 2" at bounding box center [193, 108] width 102 height 14
type input "Living Room Option 3"
click at [289, 185] on button "Save" at bounding box center [284, 183] width 25 height 15
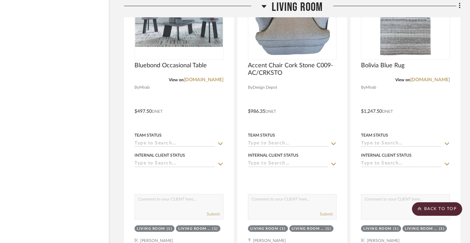
scroll to position [833, 19]
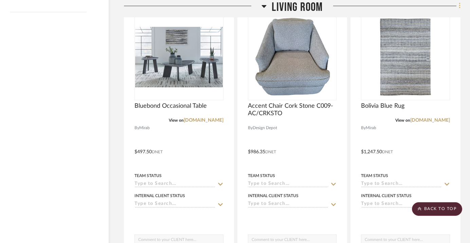
click at [458, 3] on icon at bounding box center [460, 5] width 2 height 7
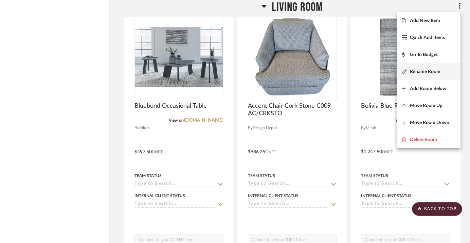
click at [424, 70] on span "Rename Room" at bounding box center [425, 72] width 31 height 6
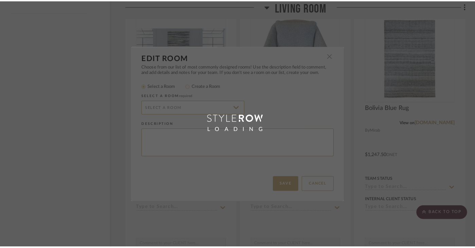
scroll to position [0, 0]
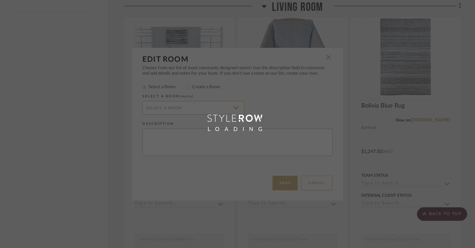
type input "Living Room"
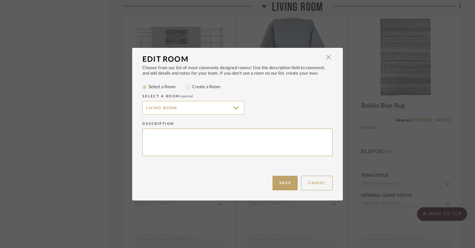
click at [213, 107] on input "Living Room" at bounding box center [193, 108] width 102 height 14
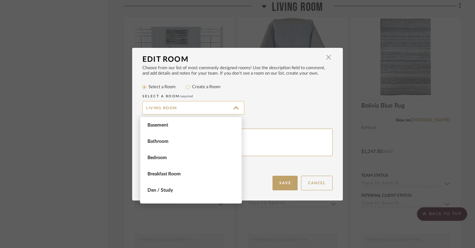
scroll to position [342, 0]
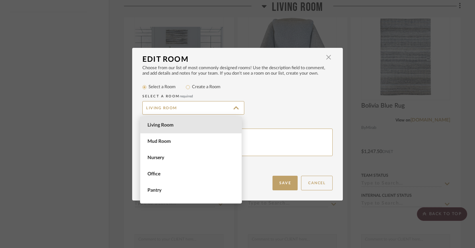
click at [256, 104] on div "Living Room" at bounding box center [237, 108] width 190 height 14
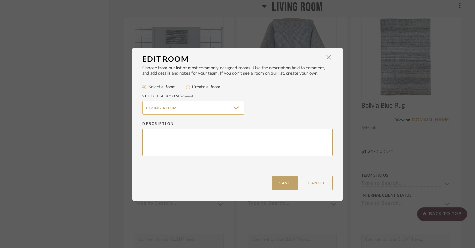
click at [198, 106] on input "Living Room" at bounding box center [193, 108] width 102 height 14
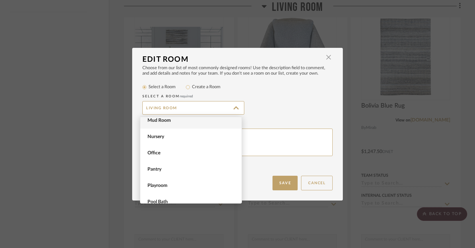
scroll to position [377, 0]
click at [298, 116] on div "Select a room required Living Room" at bounding box center [237, 105] width 190 height 28
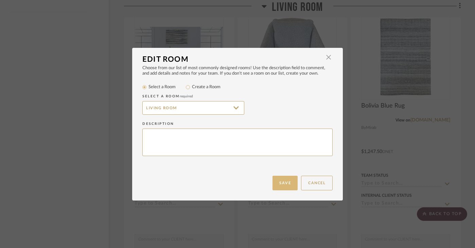
click at [284, 183] on button "Save" at bounding box center [284, 183] width 25 height 15
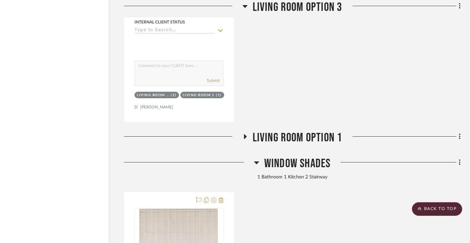
scroll to position [1954, 19]
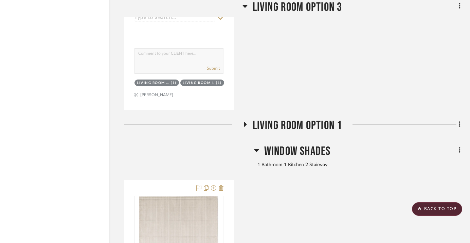
click at [458, 123] on icon at bounding box center [460, 124] width 2 height 7
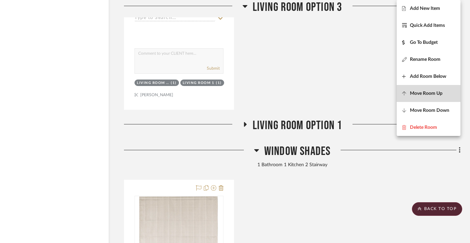
click at [442, 96] on span "Move Room Up" at bounding box center [426, 94] width 33 height 6
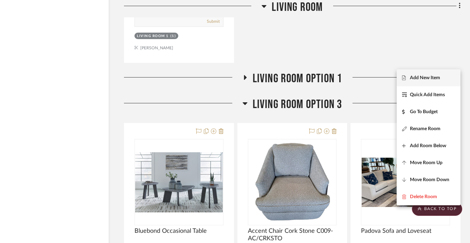
scroll to position [1365, 19]
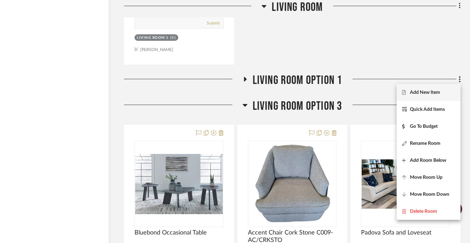
click at [458, 77] on div at bounding box center [235, 121] width 470 height 243
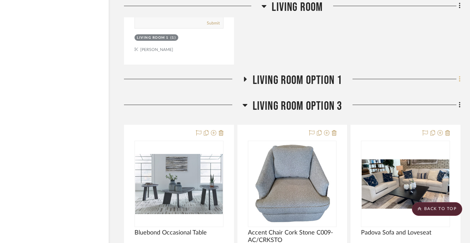
click at [458, 78] on icon at bounding box center [459, 79] width 1 height 6
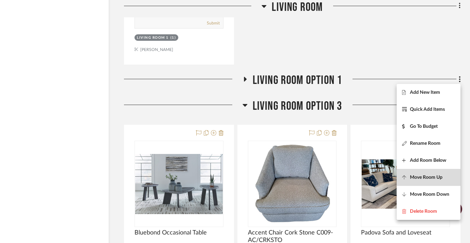
click at [434, 179] on span "Move Room Up" at bounding box center [426, 177] width 33 height 6
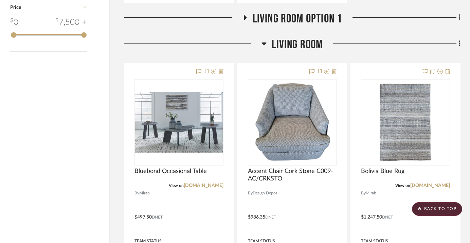
scroll to position [785, 19]
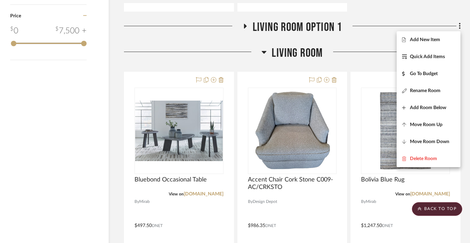
click at [309, 52] on div at bounding box center [235, 121] width 470 height 243
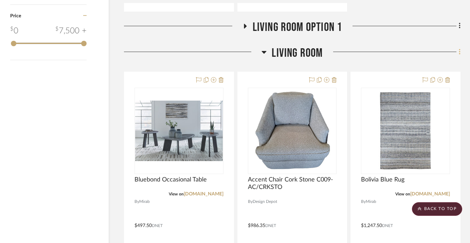
click at [458, 53] on icon at bounding box center [460, 51] width 2 height 7
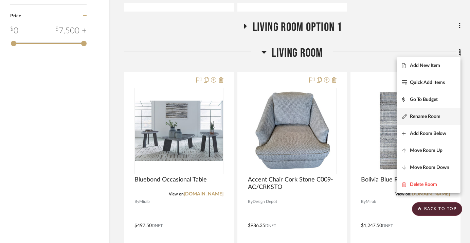
click at [431, 117] on span "Rename Room" at bounding box center [425, 117] width 31 height 6
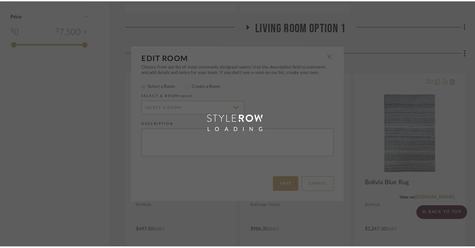
scroll to position [0, 0]
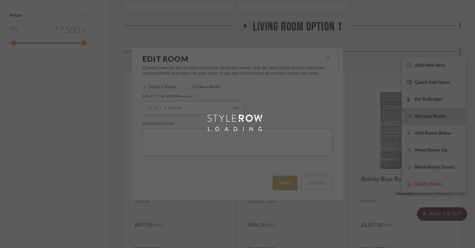
type input "Living Room"
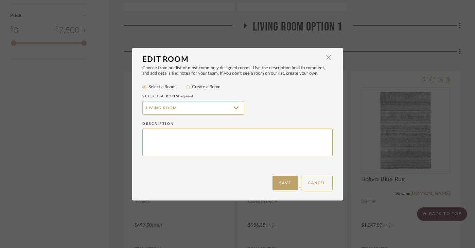
click at [233, 110] on input "Living Room" at bounding box center [193, 108] width 102 height 14
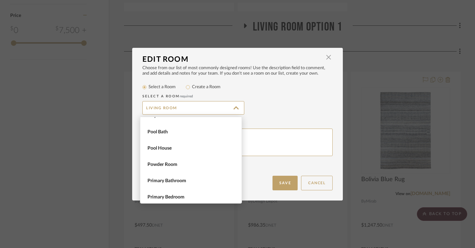
scroll to position [452, 0]
click at [292, 102] on div "Living Room" at bounding box center [237, 108] width 190 height 14
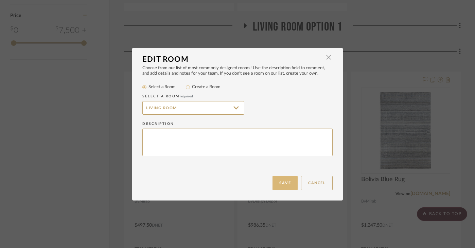
click at [285, 182] on button "Save" at bounding box center [284, 183] width 25 height 15
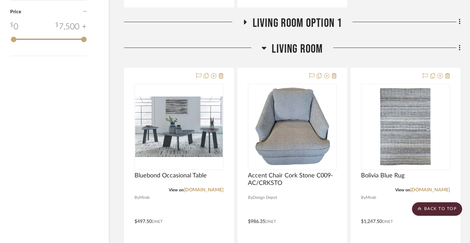
scroll to position [782, 19]
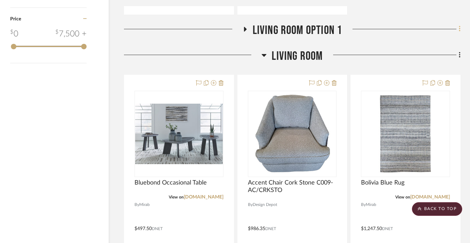
click at [457, 28] on fa-icon at bounding box center [459, 29] width 4 height 11
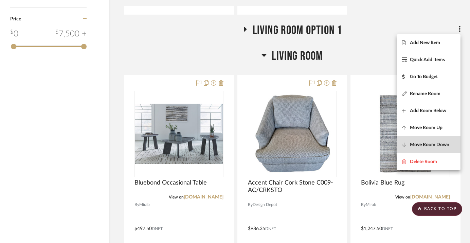
click at [438, 143] on span "Move Room Down" at bounding box center [429, 145] width 39 height 6
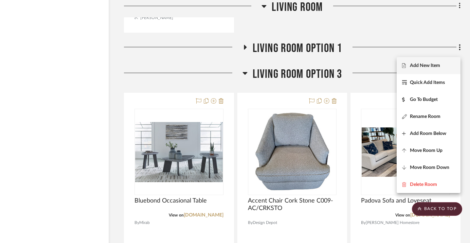
scroll to position [1392, 19]
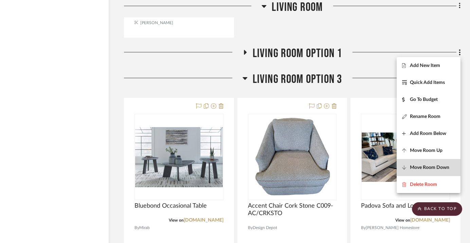
click at [435, 167] on span "Move Room Down" at bounding box center [429, 167] width 39 height 6
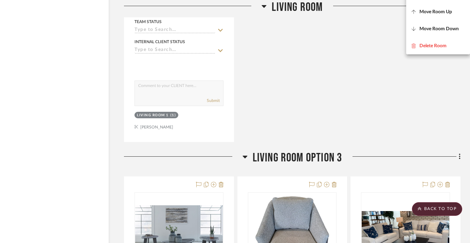
scroll to position [1310, 19]
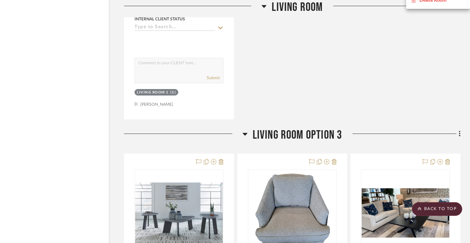
click at [458, 133] on div at bounding box center [235, 121] width 470 height 243
click at [458, 133] on icon at bounding box center [459, 134] width 1 height 6
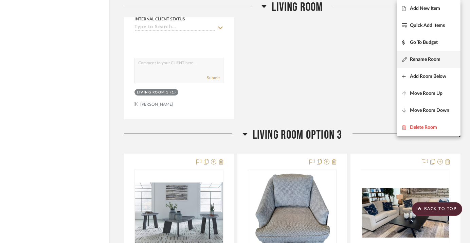
click at [435, 61] on span "Rename Room" at bounding box center [425, 60] width 31 height 6
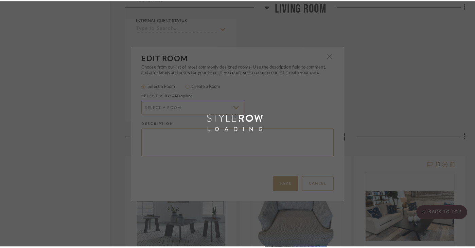
scroll to position [0, 0]
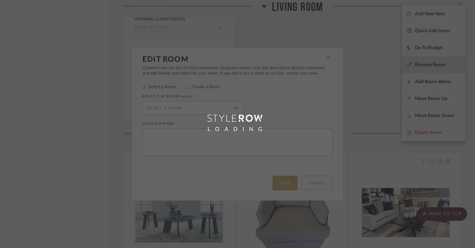
radio input "false"
radio input "true"
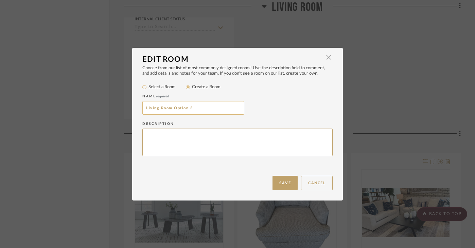
click at [205, 110] on input "Living Room Option 3" at bounding box center [193, 108] width 102 height 14
type input "Living Room Option 2"
click at [282, 183] on button "Save" at bounding box center [284, 183] width 25 height 15
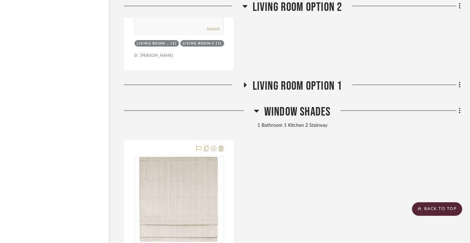
scroll to position [1996, 19]
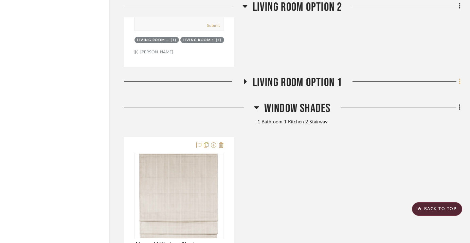
click at [458, 79] on fa-icon at bounding box center [459, 81] width 4 height 11
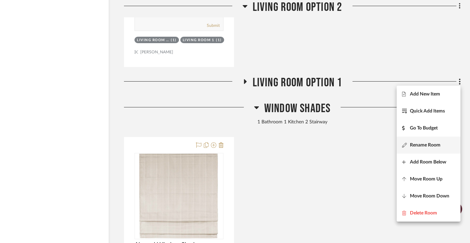
click at [430, 145] on span "Rename Room" at bounding box center [425, 145] width 31 height 6
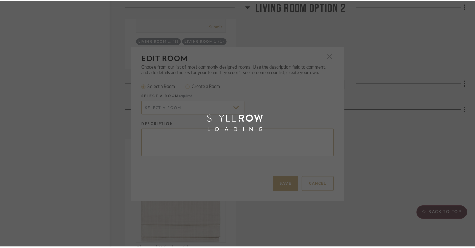
scroll to position [0, 0]
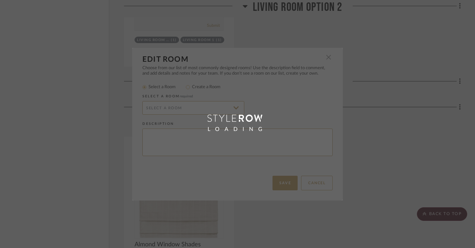
radio input "false"
radio input "true"
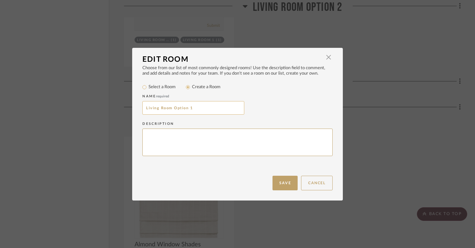
click at [191, 110] on input "Living Room Option 1" at bounding box center [193, 108] width 102 height 14
type input "Living Room Option 3"
click at [282, 184] on button "Save" at bounding box center [284, 183] width 25 height 15
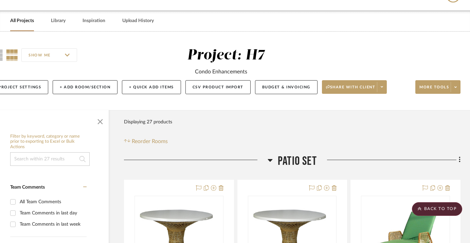
scroll to position [0, 19]
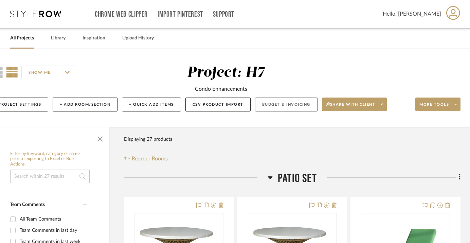
click at [278, 108] on button "Budget & Invoicing" at bounding box center [286, 104] width 63 height 14
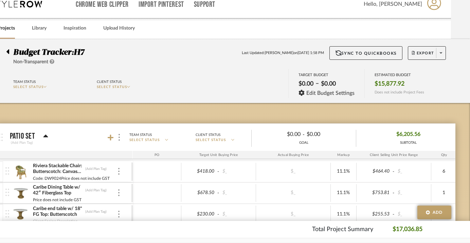
scroll to position [4, 19]
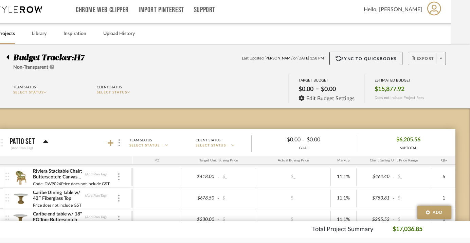
click at [440, 61] on span at bounding box center [441, 58] width 10 height 10
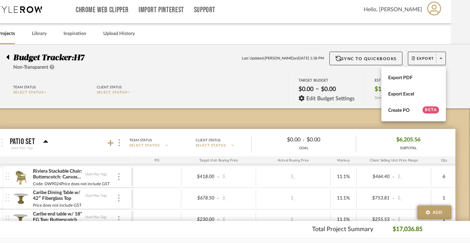
click at [456, 61] on div at bounding box center [235, 121] width 470 height 243
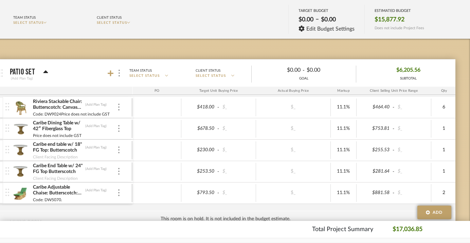
scroll to position [72, 19]
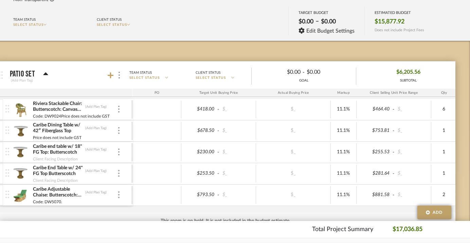
click at [385, 71] on div "$6,205.56 SUBTOTAL" at bounding box center [408, 75] width 104 height 16
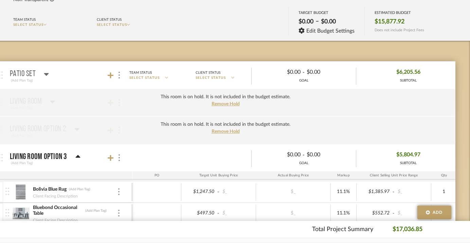
click at [385, 71] on div "$6,205.56 SUBTOTAL" at bounding box center [408, 75] width 104 height 16
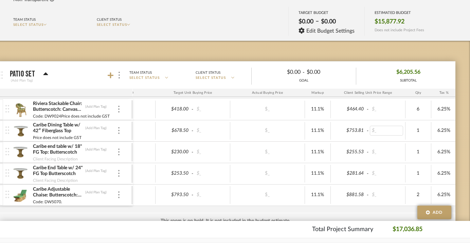
scroll to position [0, 30]
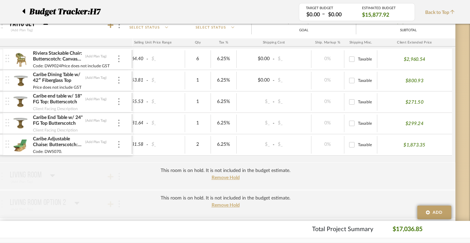
click at [18, 59] on img at bounding box center [21, 59] width 17 height 16
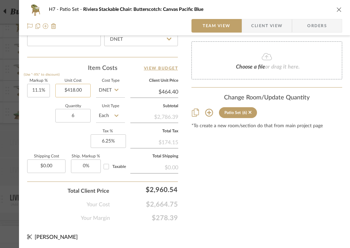
type input "418.00"
click at [87, 89] on input "418.00" at bounding box center [72, 91] width 35 height 14
type input "$470.25"
type input "6.25"
click at [116, 139] on input "6.25" at bounding box center [108, 142] width 35 height 14
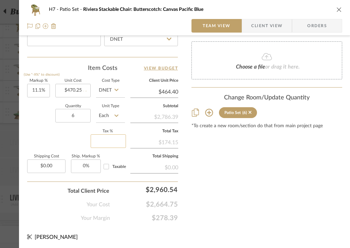
type input "$522.45"
click at [83, 113] on input "6" at bounding box center [72, 116] width 35 height 14
type input "0%"
click at [339, 10] on icon "close" at bounding box center [339, 9] width 5 height 5
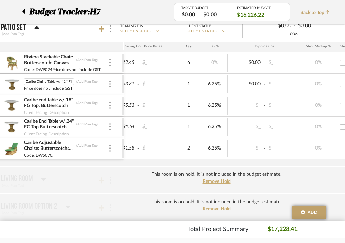
scroll to position [0, 16]
click at [12, 82] on img at bounding box center [12, 84] width 17 height 16
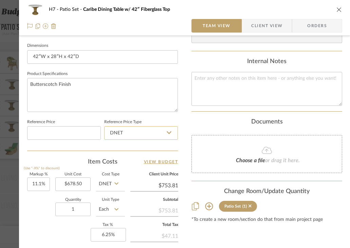
scroll to position [310, 0]
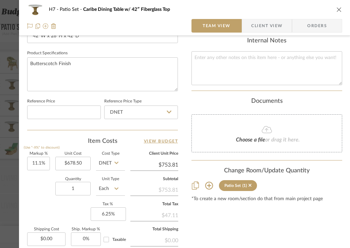
type input "753.81"
click at [165, 164] on input "753.81" at bounding box center [154, 165] width 48 height 10
type input "678.50"
type input "$753.81"
click at [80, 166] on input "678.50" at bounding box center [72, 164] width 35 height 14
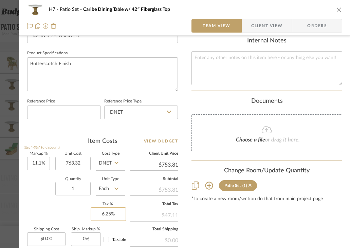
click at [117, 214] on input "6.25%" at bounding box center [108, 215] width 35 height 14
type input "$763.32"
type input "6.25"
type input "$848.05"
click at [280, 218] on div "Content here copies to Client View - confirm visibility there. Show in Client D…" at bounding box center [267, 15] width 151 height 559
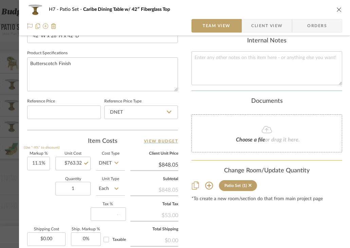
type input "0%"
click at [337, 12] on button "close" at bounding box center [339, 9] width 6 height 6
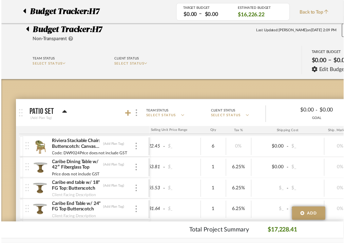
scroll to position [87, 28]
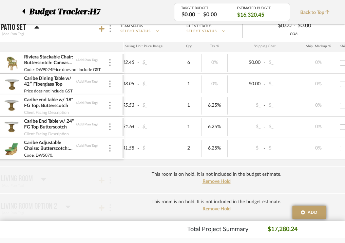
click at [13, 62] on img at bounding box center [12, 63] width 17 height 16
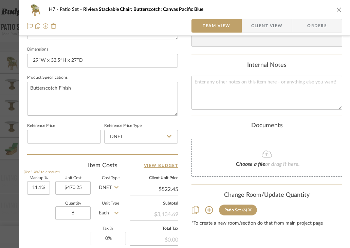
scroll to position [288, 0]
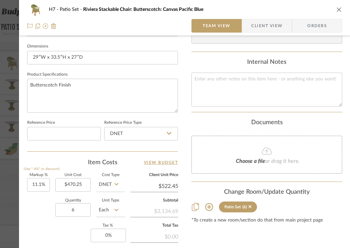
click at [338, 10] on icon "close" at bounding box center [339, 9] width 5 height 5
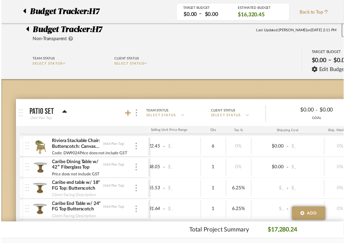
scroll to position [87, 28]
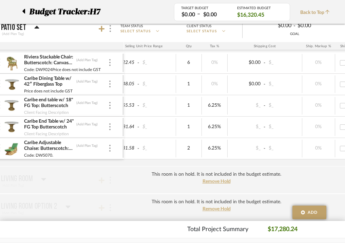
click at [16, 102] on img at bounding box center [12, 105] width 17 height 16
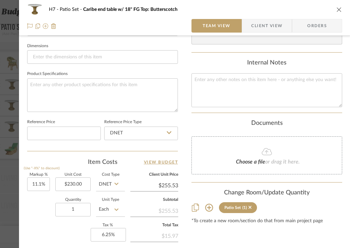
scroll to position [288, 0]
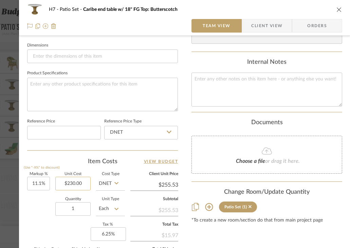
type input "230.00"
click at [82, 183] on input "230.00" at bounding box center [72, 184] width 35 height 14
type input "$258.75"
click at [58, 220] on sr-form-field "Quantity 1" at bounding box center [72, 210] width 35 height 24
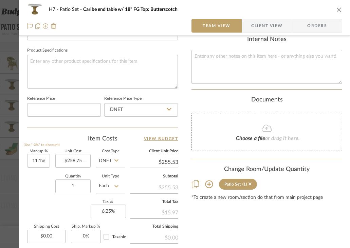
scroll to position [313, 0]
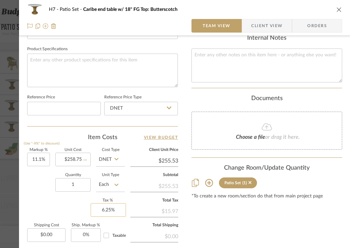
type input "6.25"
type input "$287.47"
click at [115, 208] on input "6.25" at bounding box center [108, 210] width 35 height 14
click at [210, 209] on div "Content here copies to Client View - confirm visibility there. Show in Client D…" at bounding box center [267, 13] width 151 height 558
type input "0%"
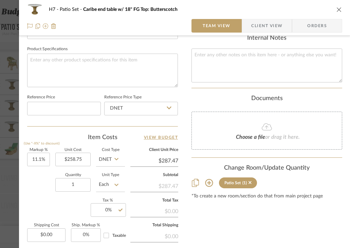
click at [340, 10] on icon "close" at bounding box center [339, 9] width 5 height 5
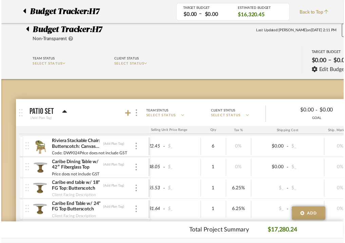
scroll to position [87, 28]
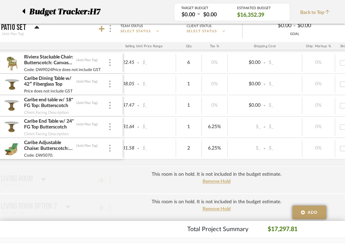
click at [8, 126] on img at bounding box center [12, 127] width 17 height 16
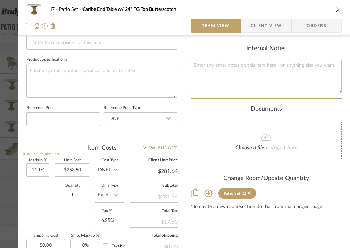
scroll to position [307, 1]
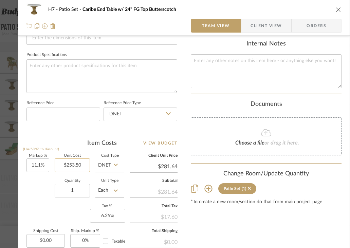
type input "253.50"
click at [82, 163] on input "253.50" at bounding box center [72, 166] width 35 height 14
type input "$285.19"
type input "6.25"
drag, startPoint x: 117, startPoint y: 216, endPoint x: 116, endPoint y: 207, distance: 9.2
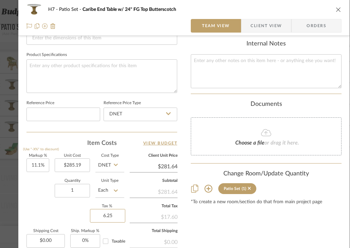
click at [116, 216] on input "6.25" at bounding box center [107, 216] width 35 height 14
type input "$316.85"
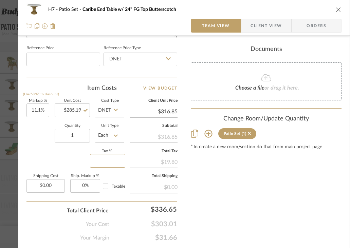
scroll to position [363, 1]
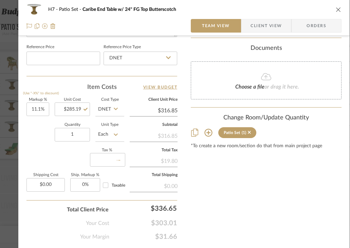
type input "0%"
click at [339, 10] on icon "close" at bounding box center [338, 9] width 5 height 5
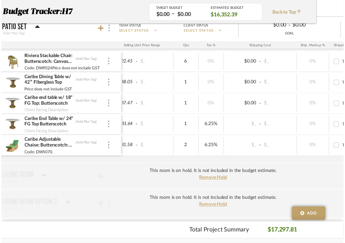
scroll to position [87, 28]
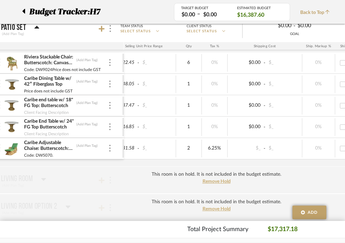
click at [16, 144] on img at bounding box center [12, 148] width 17 height 16
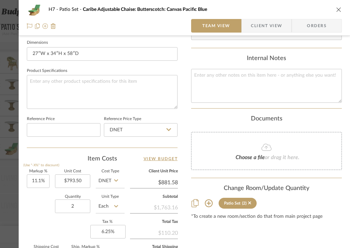
scroll to position [323, 0]
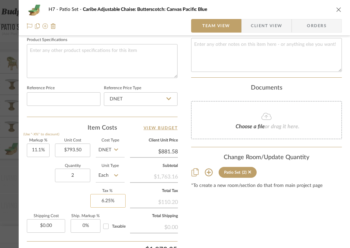
type input "6.25"
click at [117, 197] on input "6.25" at bounding box center [107, 201] width 35 height 14
type input "793.50"
click at [85, 150] on input "793.50" at bounding box center [72, 151] width 35 height 14
type input "0%"
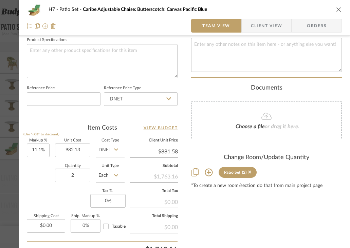
type input "$982.13"
click at [239, 226] on div "Content here copies to Client View - confirm visibility there. Show in Client D…" at bounding box center [266, 2] width 151 height 559
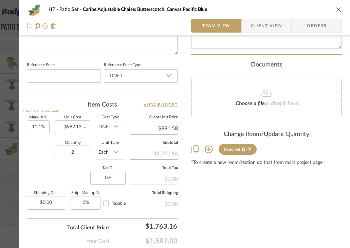
type input "$1,091.15"
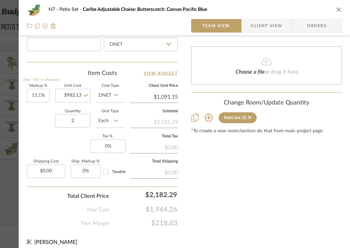
scroll to position [388, 0]
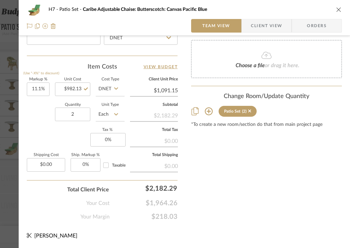
click at [340, 10] on icon "close" at bounding box center [338, 9] width 5 height 5
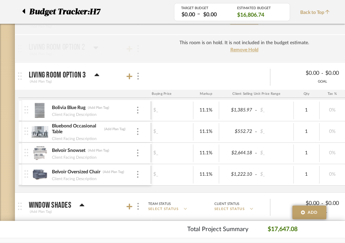
scroll to position [0, 166]
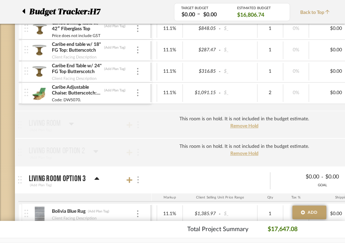
click at [138, 179] on img at bounding box center [138, 179] width 1 height 7
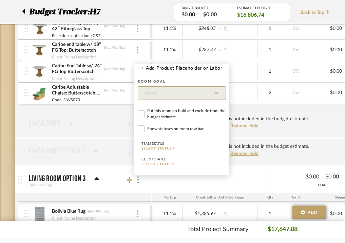
click at [170, 117] on span "Put this room on hold and exclude from the budget estimate." at bounding box center [186, 114] width 79 height 12
click at [145, 117] on input "Put this room on hold and exclude from the budget estimate." at bounding box center [141, 113] width 7 height 7
checkbox input "true"
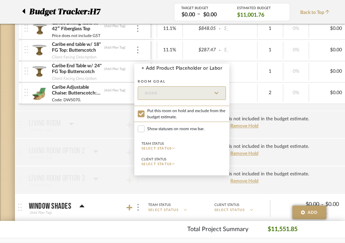
click at [317, 127] on div at bounding box center [172, 121] width 345 height 243
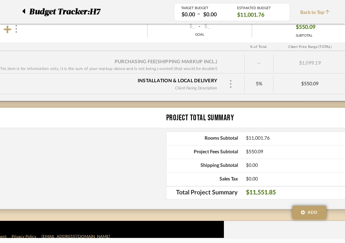
scroll to position [590, 116]
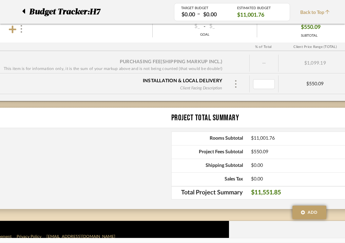
type input "0"
click at [133, 157] on div "Project Total Summary Rooms Subtotal $11,001.76 Project Fees Subtotal $550.09 S…" at bounding box center [129, 158] width 460 height 101
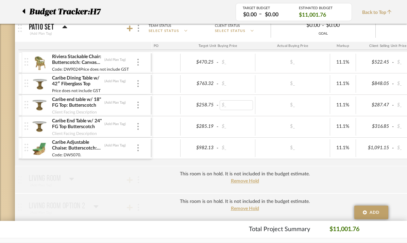
scroll to position [0, 8]
click at [251, 181] on span "Remove Hold" at bounding box center [245, 181] width 28 height 5
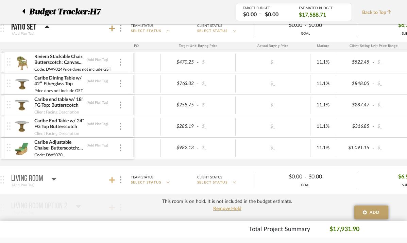
click at [111, 179] on icon at bounding box center [112, 180] width 6 height 6
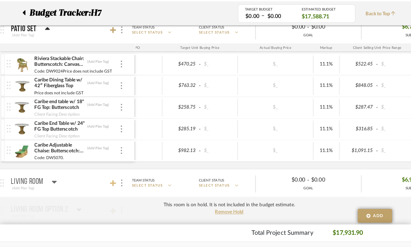
scroll to position [0, 0]
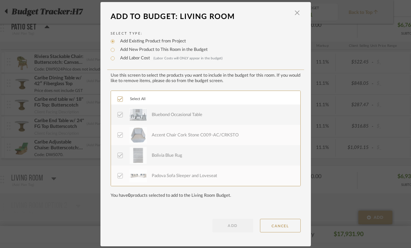
click at [345, 147] on div "LOADING" at bounding box center [205, 124] width 411 height 248
click at [298, 15] on span "button" at bounding box center [298, 13] width 14 height 14
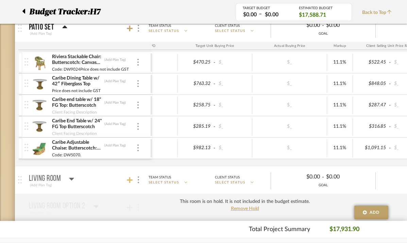
click at [128, 179] on icon at bounding box center [130, 180] width 6 height 7
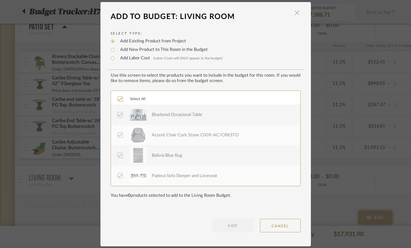
click at [297, 12] on span "button" at bounding box center [298, 13] width 14 height 14
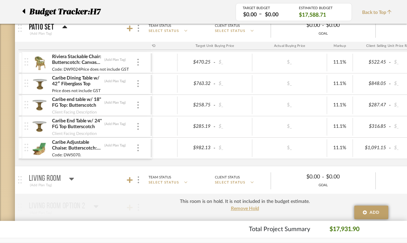
click at [72, 178] on icon at bounding box center [71, 179] width 5 height 3
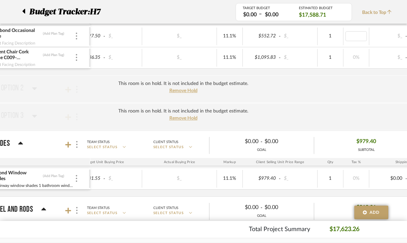
click at [288, 87] on div "This room is on hold. It is not included in the budget estimate. Remove Hold" at bounding box center [183, 89] width 460 height 28
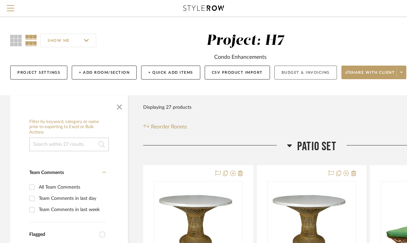
click at [297, 76] on button "Budget & Invoicing" at bounding box center [305, 73] width 63 height 14
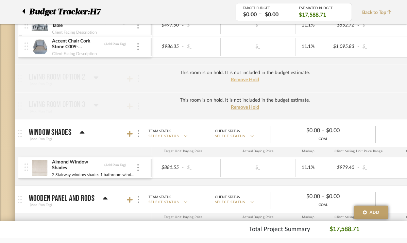
click at [247, 79] on span "Remove Hold" at bounding box center [245, 79] width 28 height 5
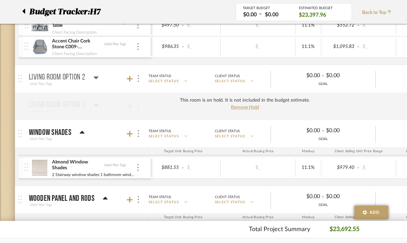
click at [64, 75] on p "Living Room Option 2" at bounding box center [57, 77] width 56 height 8
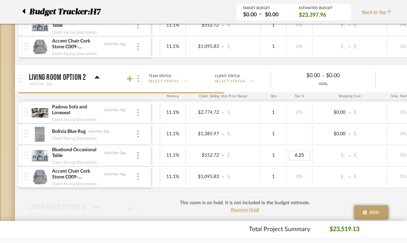
type input "5"
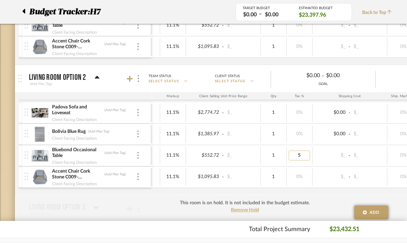
click at [306, 156] on input "5" at bounding box center [298, 155] width 21 height 10
click at [58, 78] on p "Living Room Option 2" at bounding box center [57, 77] width 57 height 8
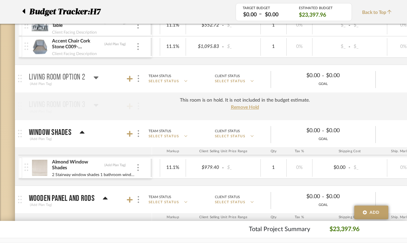
click at [68, 109] on div "This room is on hold. It is not included in the budget estimate. Remove Hold" at bounding box center [245, 106] width 460 height 28
click at [245, 109] on span "Remove Hold" at bounding box center [245, 107] width 28 height 5
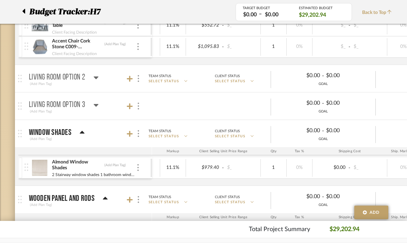
click at [70, 109] on div "(Add Plan Tag)" at bounding box center [64, 111] width 70 height 6
click at [68, 102] on p "Living Room Option 3" at bounding box center [57, 105] width 56 height 8
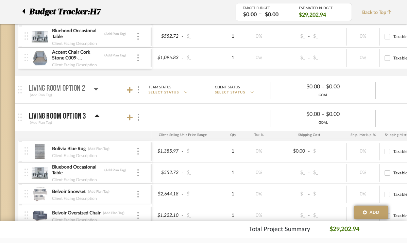
click at [70, 88] on p "Living Room Option 2" at bounding box center [57, 89] width 56 height 8
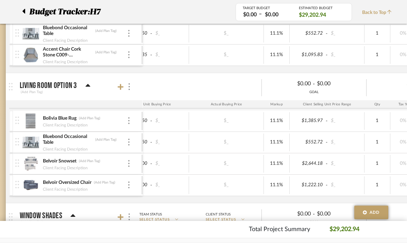
click at [34, 163] on img at bounding box center [30, 164] width 17 height 16
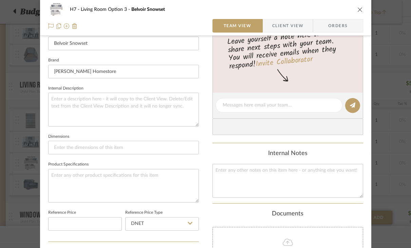
click at [345, 8] on icon "close" at bounding box center [360, 9] width 5 height 5
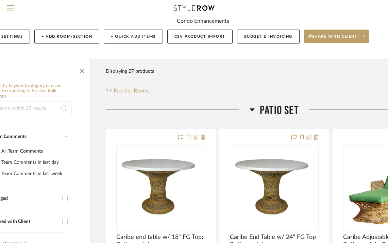
scroll to position [0, 37]
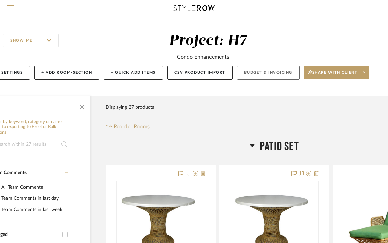
click at [283, 73] on button "Budget & Invoicing" at bounding box center [268, 73] width 63 height 14
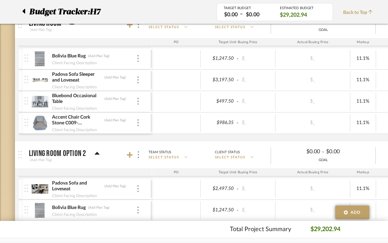
scroll to position [242, 0]
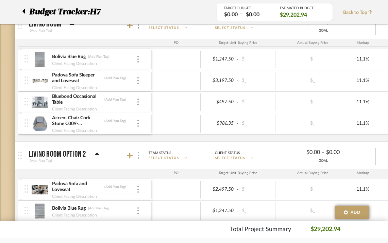
click at [138, 158] on img at bounding box center [138, 155] width 1 height 7
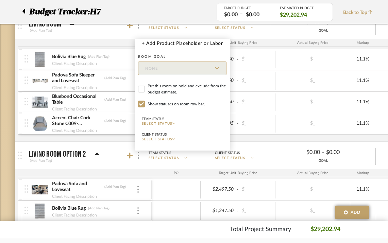
click at [160, 91] on span "Put this room on hold and exclude from the budget estimate." at bounding box center [186, 89] width 79 height 12
click at [145, 91] on input "Put this room on hold and exclude from the budget estimate." at bounding box center [141, 89] width 7 height 7
checkbox input "true"
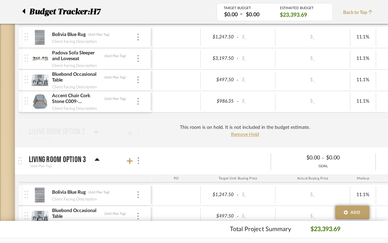
scroll to position [295, 0]
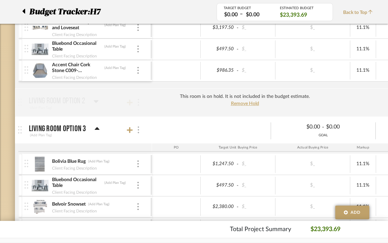
click at [139, 129] on div at bounding box center [138, 129] width 7 height 9
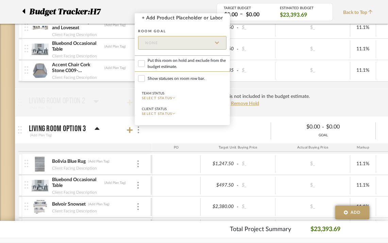
click at [174, 65] on span "Put this room on hold and exclude from the budget estimate." at bounding box center [186, 63] width 79 height 12
click at [145, 65] on input "Put this room on hold and exclude from the budget estimate." at bounding box center [141, 63] width 7 height 7
checkbox input "true"
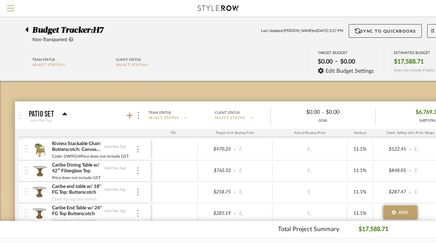
scroll to position [0, 15]
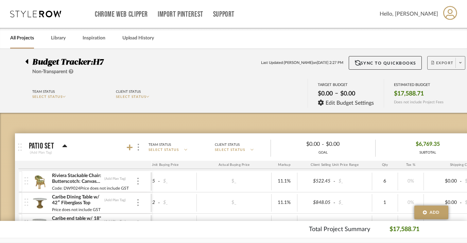
click at [345, 64] on span "Export" at bounding box center [442, 65] width 22 height 10
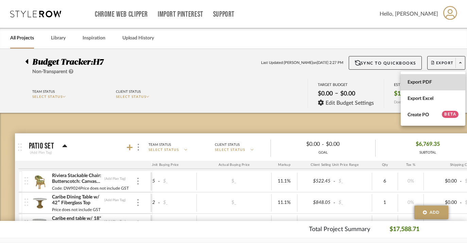
click at [345, 83] on span "Export PDF" at bounding box center [432, 82] width 51 height 6
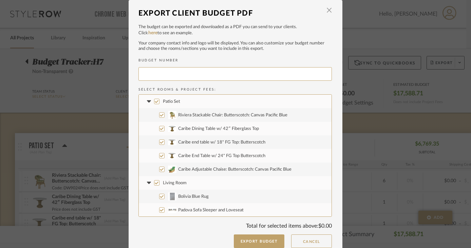
type input "H-001"
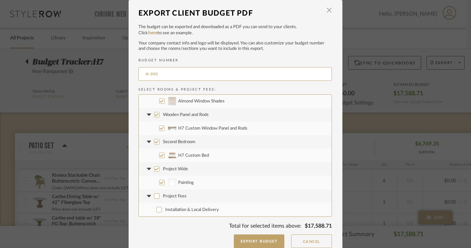
click at [155, 170] on input "Project Wide" at bounding box center [156, 168] width 5 height 5
checkbox input "false"
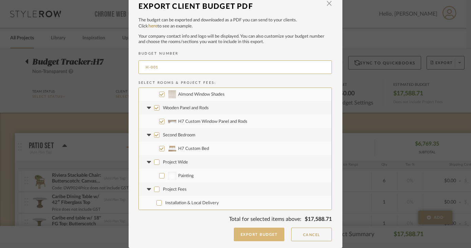
click at [253, 234] on button "Export Budget" at bounding box center [259, 235] width 51 height 14
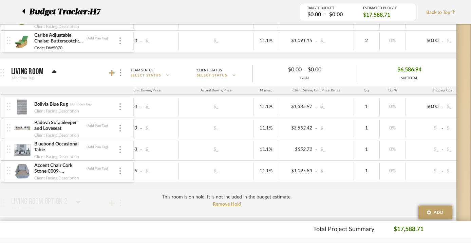
scroll to position [225, 18]
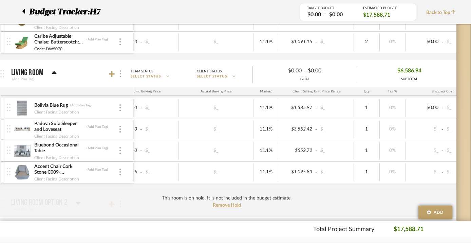
click at [120, 76] on img at bounding box center [120, 73] width 1 height 7
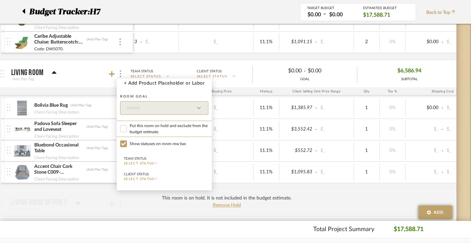
click at [128, 128] on label "Put this room on hold and exclude from the budget estimate." at bounding box center [164, 129] width 95 height 16
click at [127, 128] on input "Put this room on hold and exclude from the budget estimate." at bounding box center [123, 128] width 7 height 7
checkbox input "true"
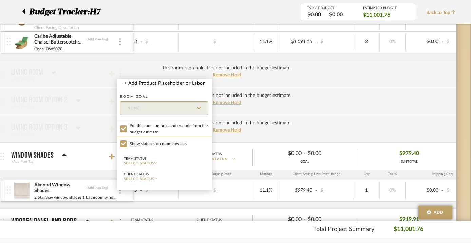
click at [93, 95] on div at bounding box center [235, 121] width 471 height 243
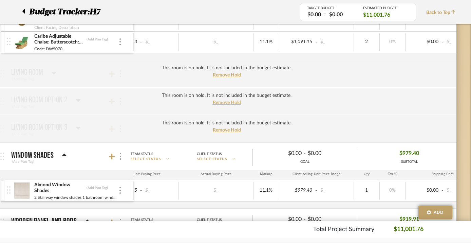
click at [230, 101] on span "Remove Hold" at bounding box center [227, 102] width 28 height 5
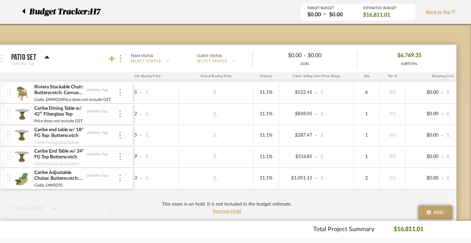
scroll to position [0, 18]
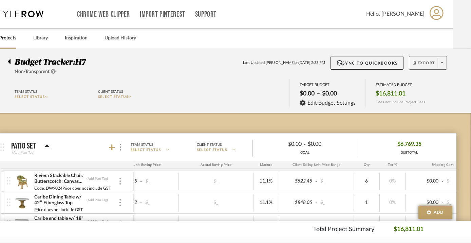
click at [345, 64] on span "Export" at bounding box center [424, 65] width 22 height 10
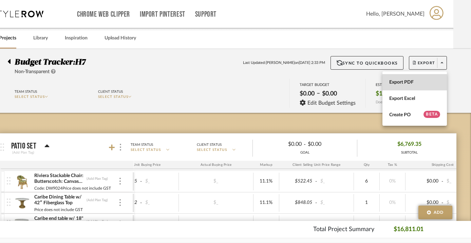
click at [345, 84] on span "Export PDF" at bounding box center [415, 82] width 51 height 6
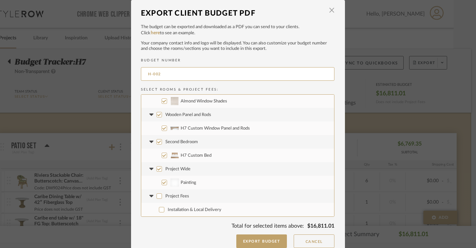
scroll to position [7, 0]
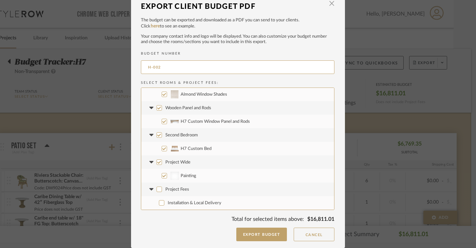
click at [157, 162] on input "Project Wide" at bounding box center [159, 162] width 5 height 5
checkbox input "false"
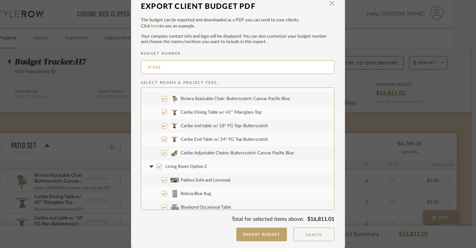
scroll to position [0, 0]
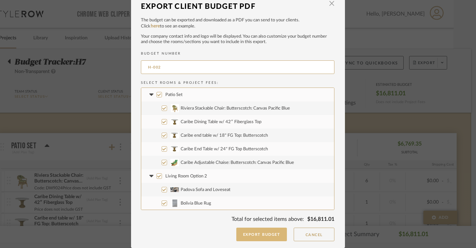
click at [266, 237] on button "Export Budget" at bounding box center [261, 235] width 51 height 14
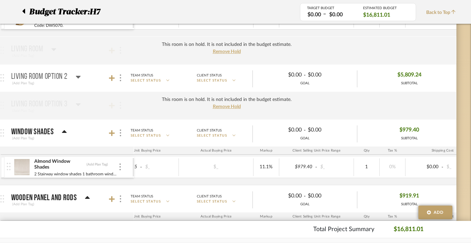
scroll to position [252, 18]
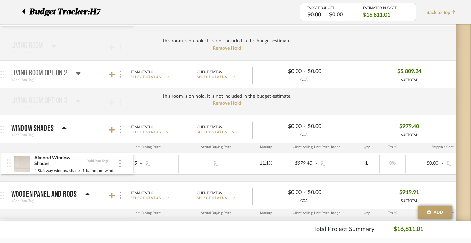
click at [120, 73] on img at bounding box center [120, 74] width 1 height 7
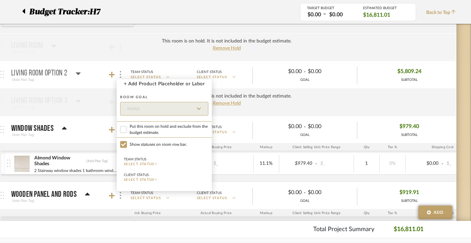
click at [142, 128] on span "Put this room on hold and exclude from the budget estimate." at bounding box center [169, 129] width 79 height 12
click at [127, 128] on input "Put this room on hold and exclude from the budget estimate." at bounding box center [123, 129] width 7 height 7
checkbox input "true"
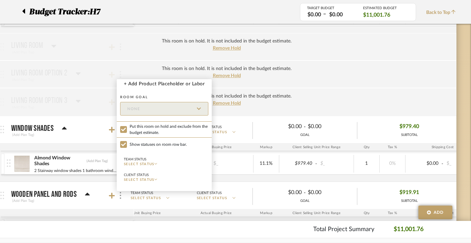
click at [101, 103] on div at bounding box center [235, 121] width 471 height 243
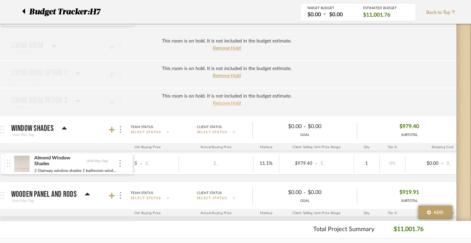
click at [229, 106] on span "Remove Hold" at bounding box center [227, 103] width 28 height 5
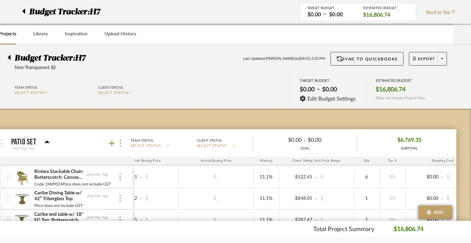
scroll to position [0, 18]
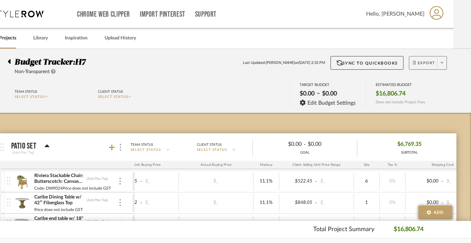
click at [345, 64] on span "Export" at bounding box center [424, 65] width 22 height 10
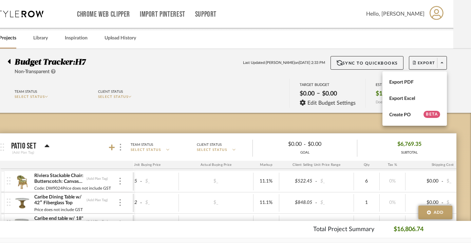
click at [250, 78] on div at bounding box center [235, 121] width 471 height 243
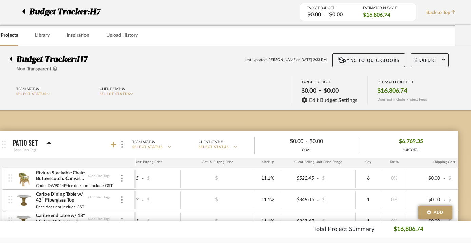
scroll to position [0, 16]
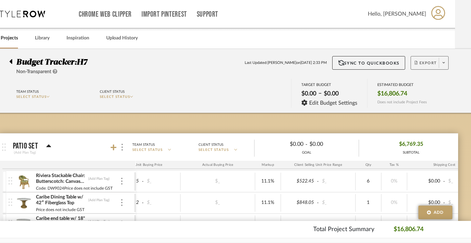
click at [345, 63] on span "Export" at bounding box center [426, 65] width 22 height 10
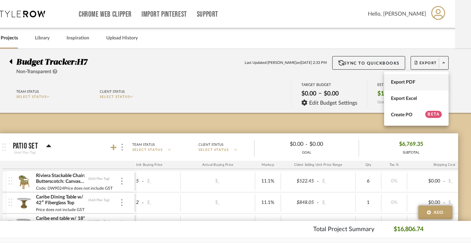
click at [345, 81] on span "Export PDF" at bounding box center [416, 82] width 51 height 6
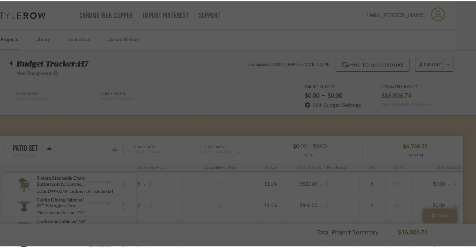
scroll to position [0, 0]
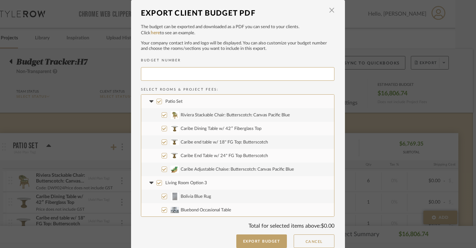
type input "H-003"
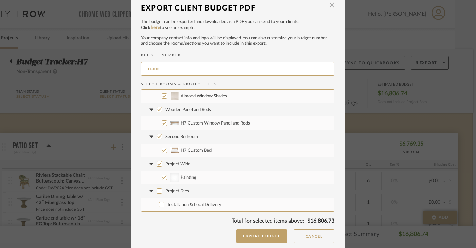
scroll to position [7, 0]
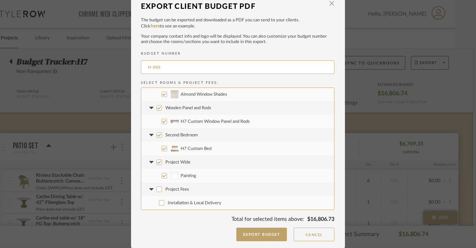
click at [157, 163] on input "Project Wide" at bounding box center [159, 162] width 5 height 5
checkbox input "false"
click at [240, 234] on button "Export Budget" at bounding box center [261, 235] width 51 height 14
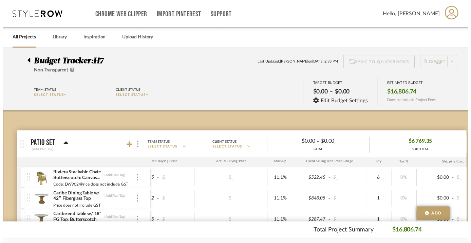
scroll to position [0, 16]
